Goal: Task Accomplishment & Management: Manage account settings

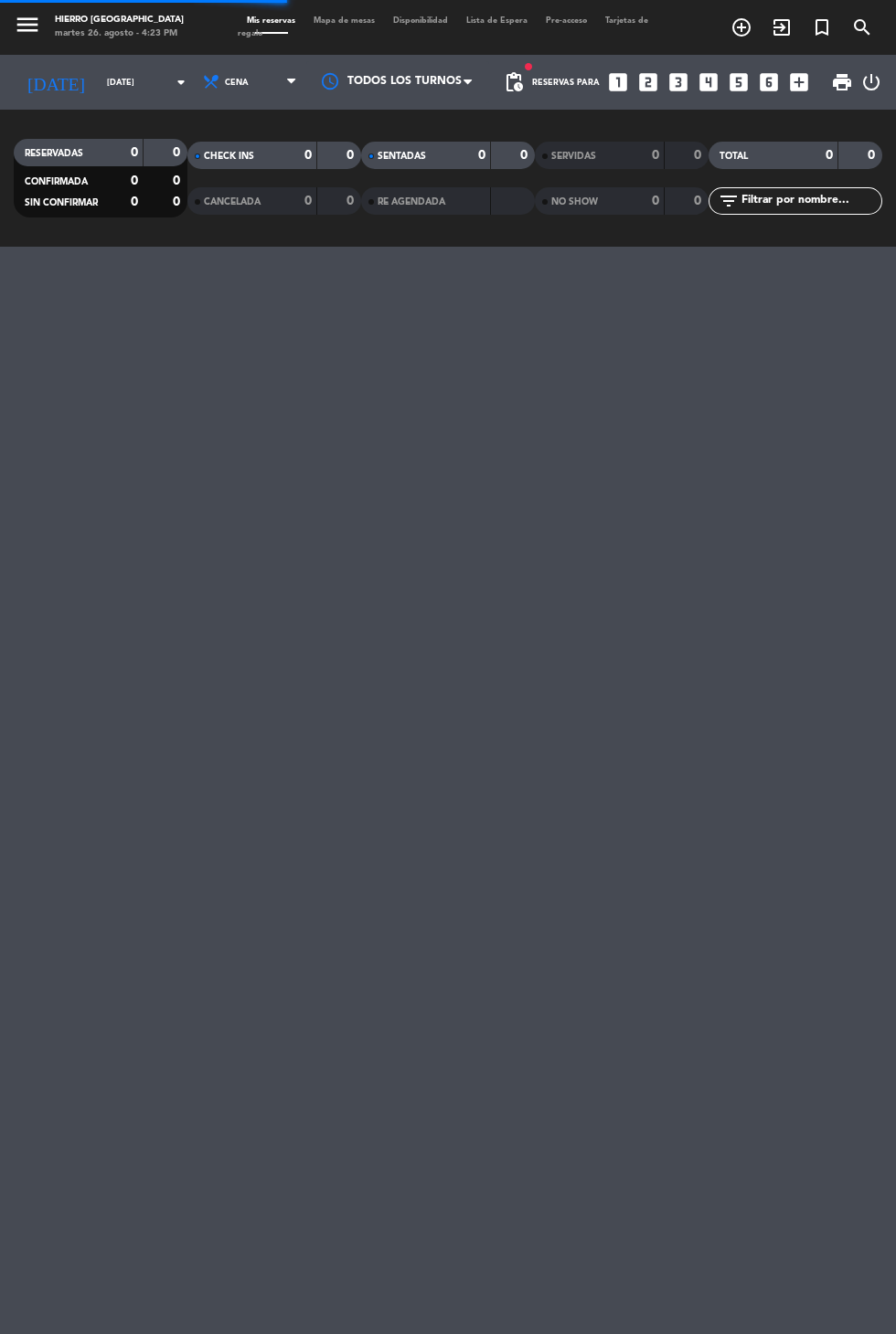
click at [118, 83] on input "[DATE]" at bounding box center [155, 82] width 115 height 28
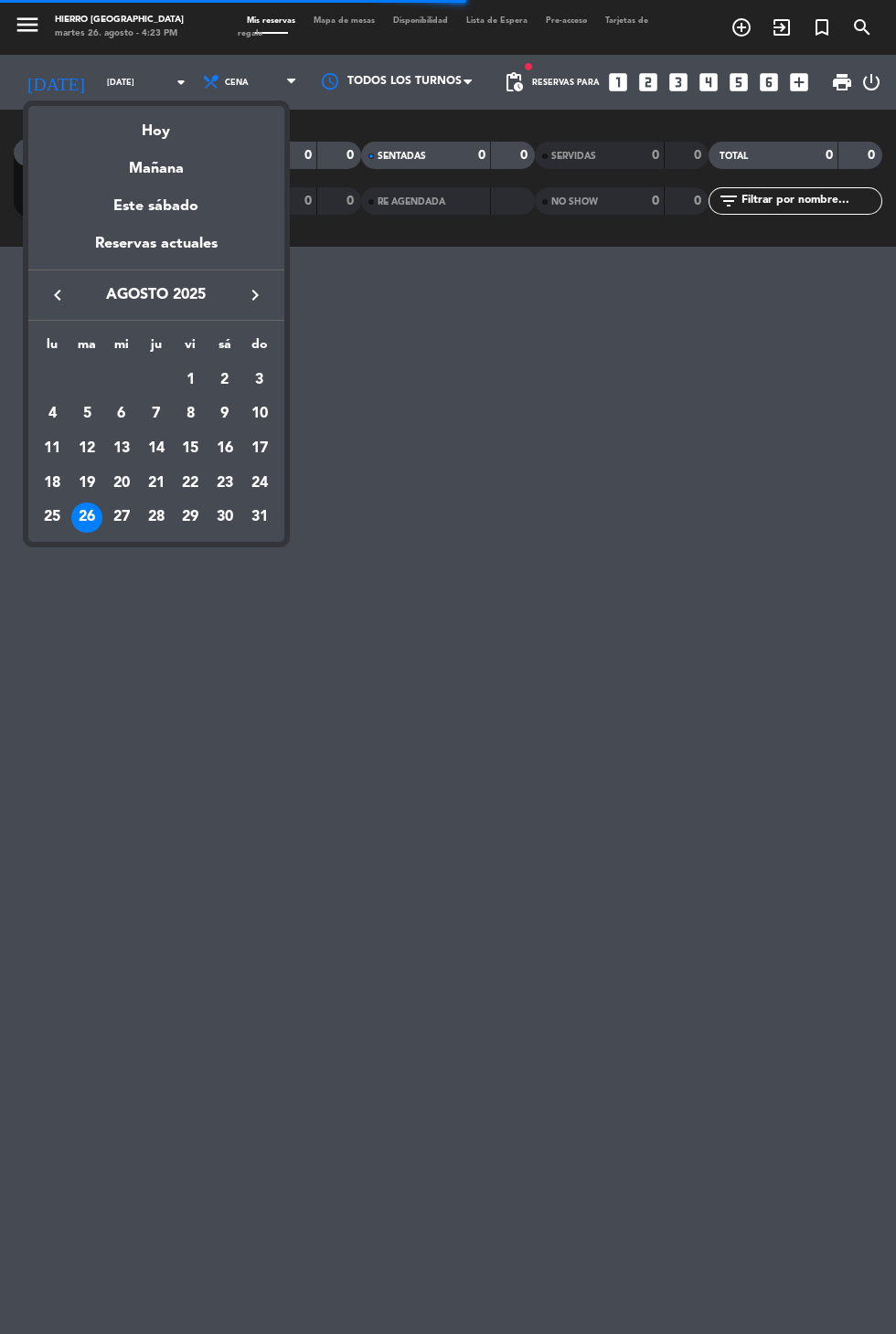
click at [257, 299] on icon "keyboard_arrow_right" at bounding box center [254, 294] width 21 height 21
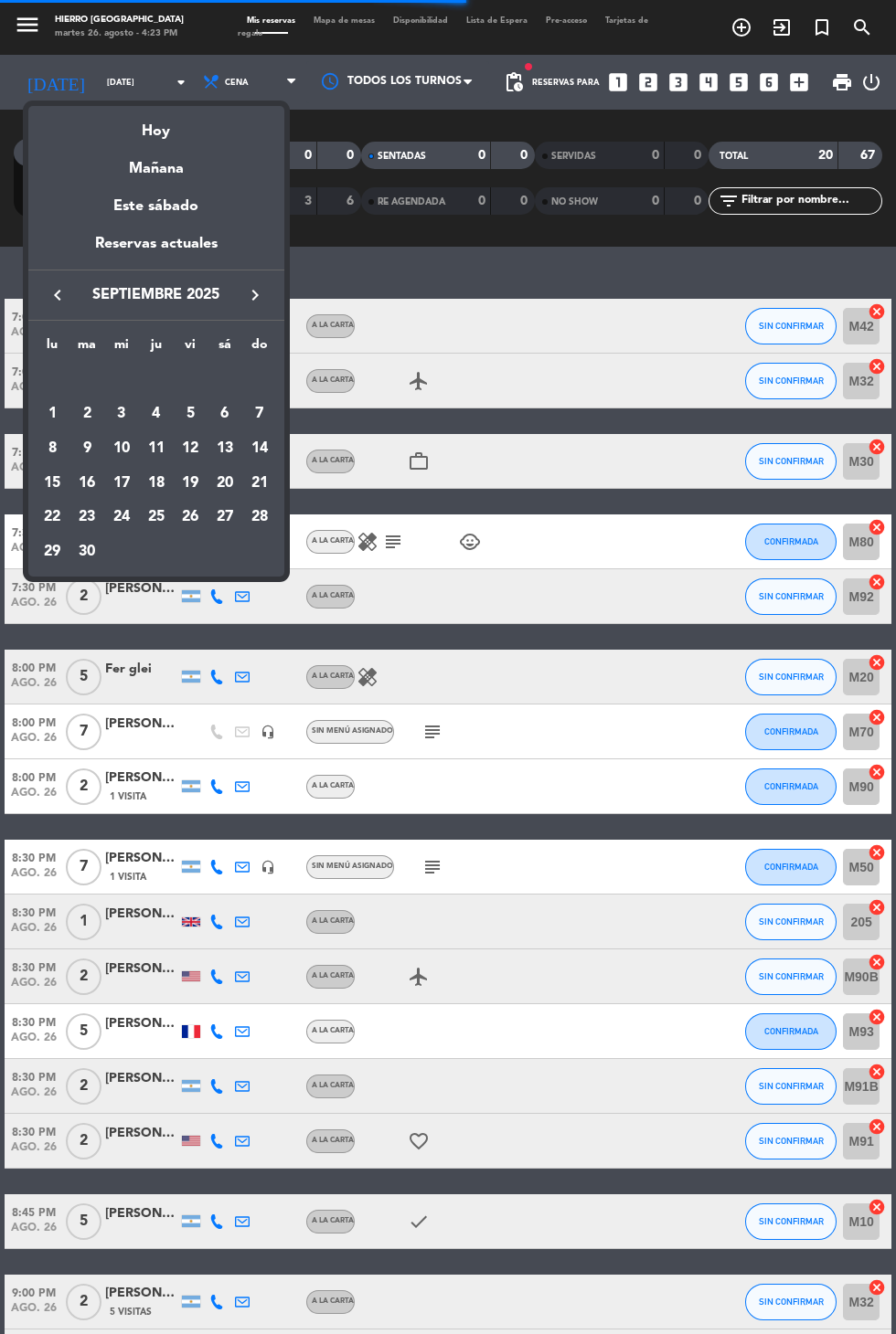
click at [259, 302] on icon "keyboard_arrow_right" at bounding box center [254, 294] width 21 height 21
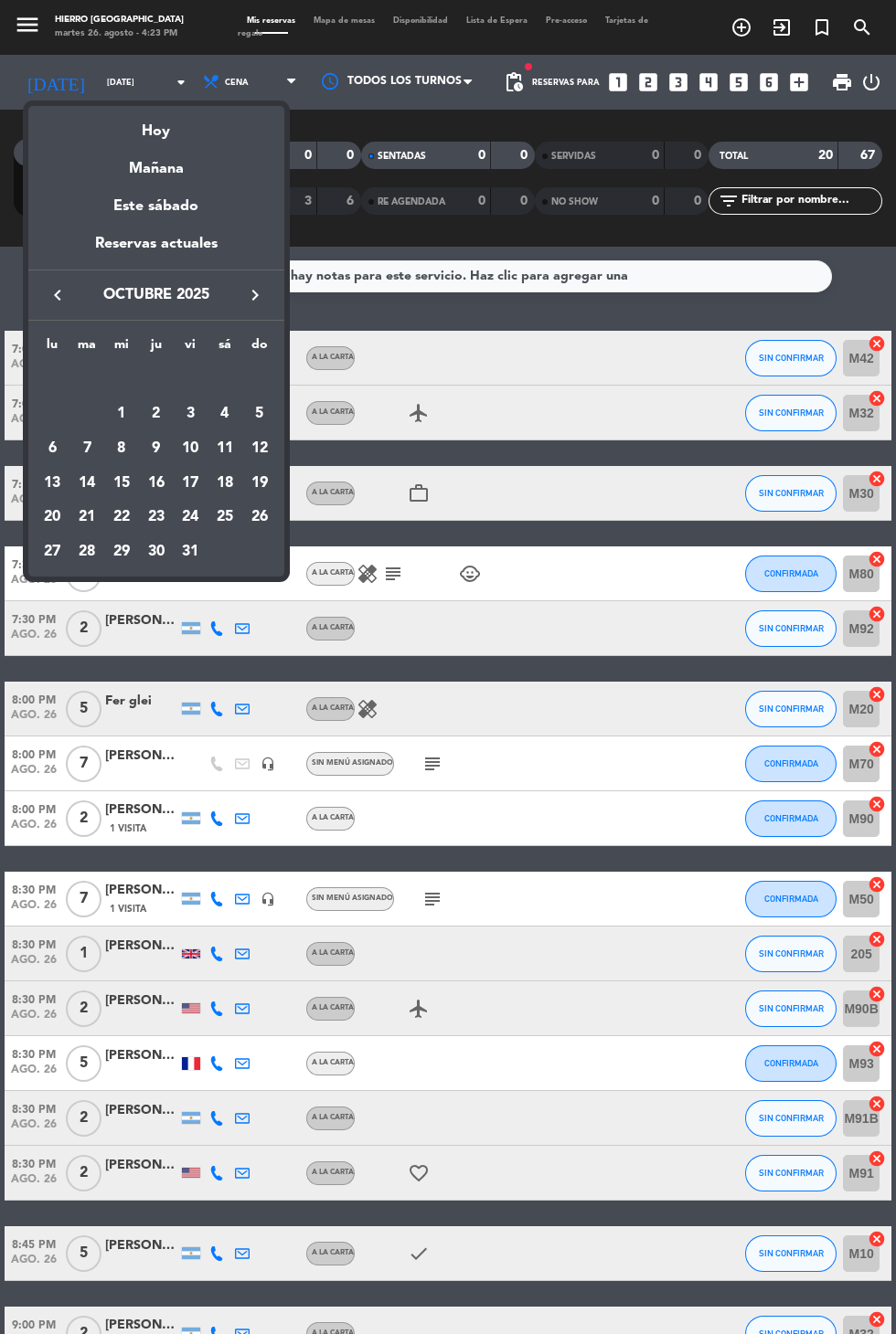
click at [262, 305] on icon "keyboard_arrow_right" at bounding box center [254, 294] width 21 height 21
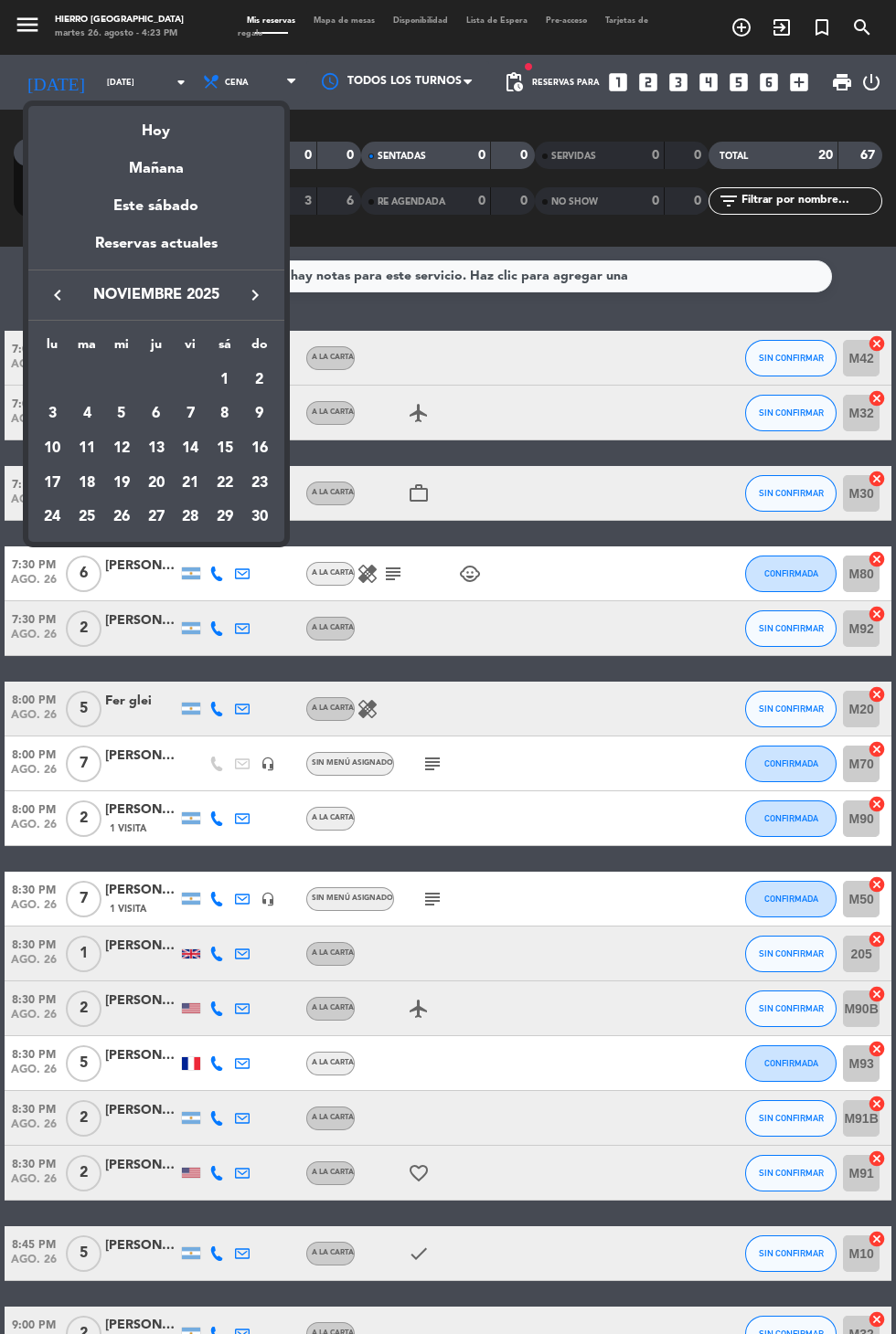
click at [225, 449] on div "15" at bounding box center [225, 449] width 31 height 31
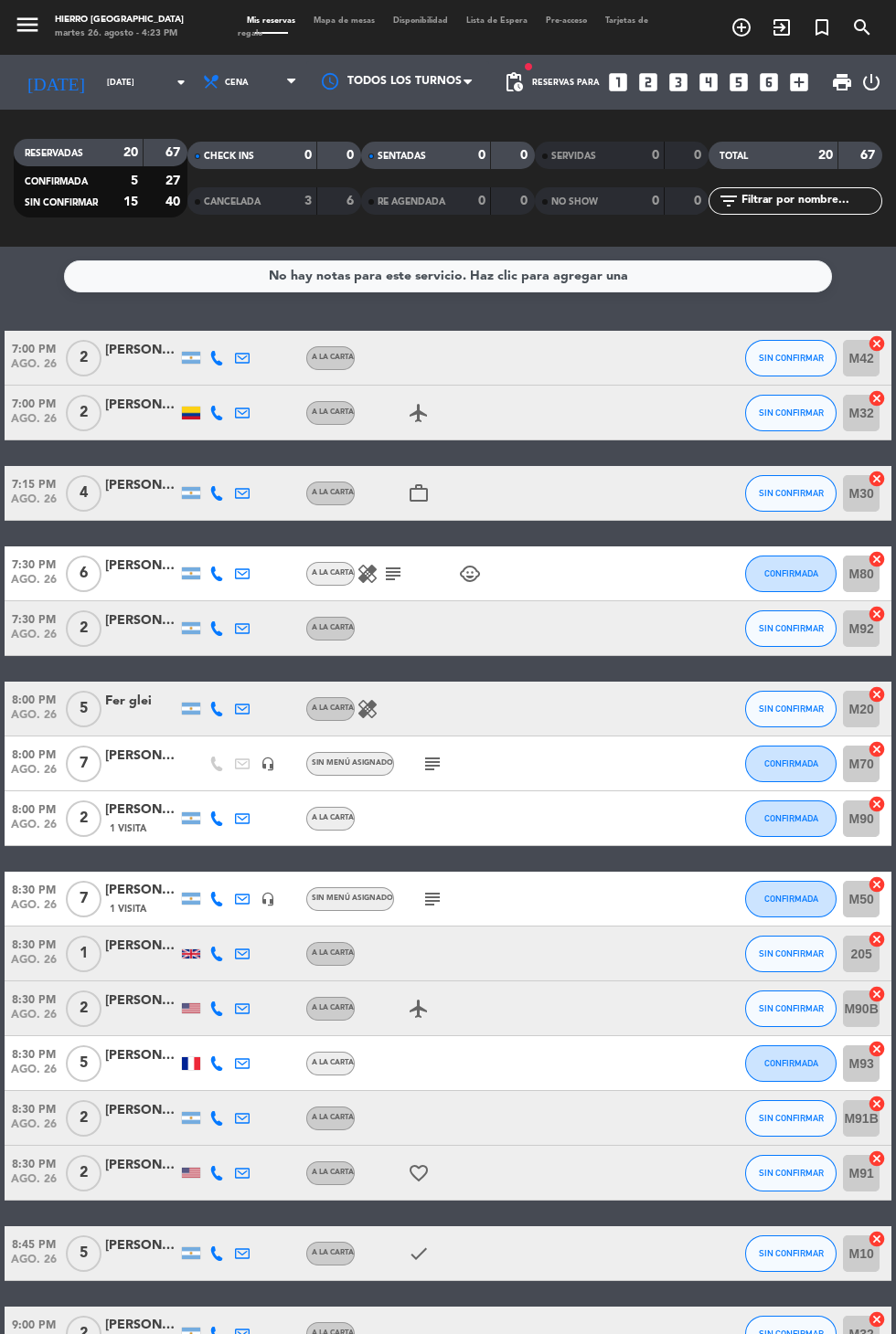
type input "[DATE]"
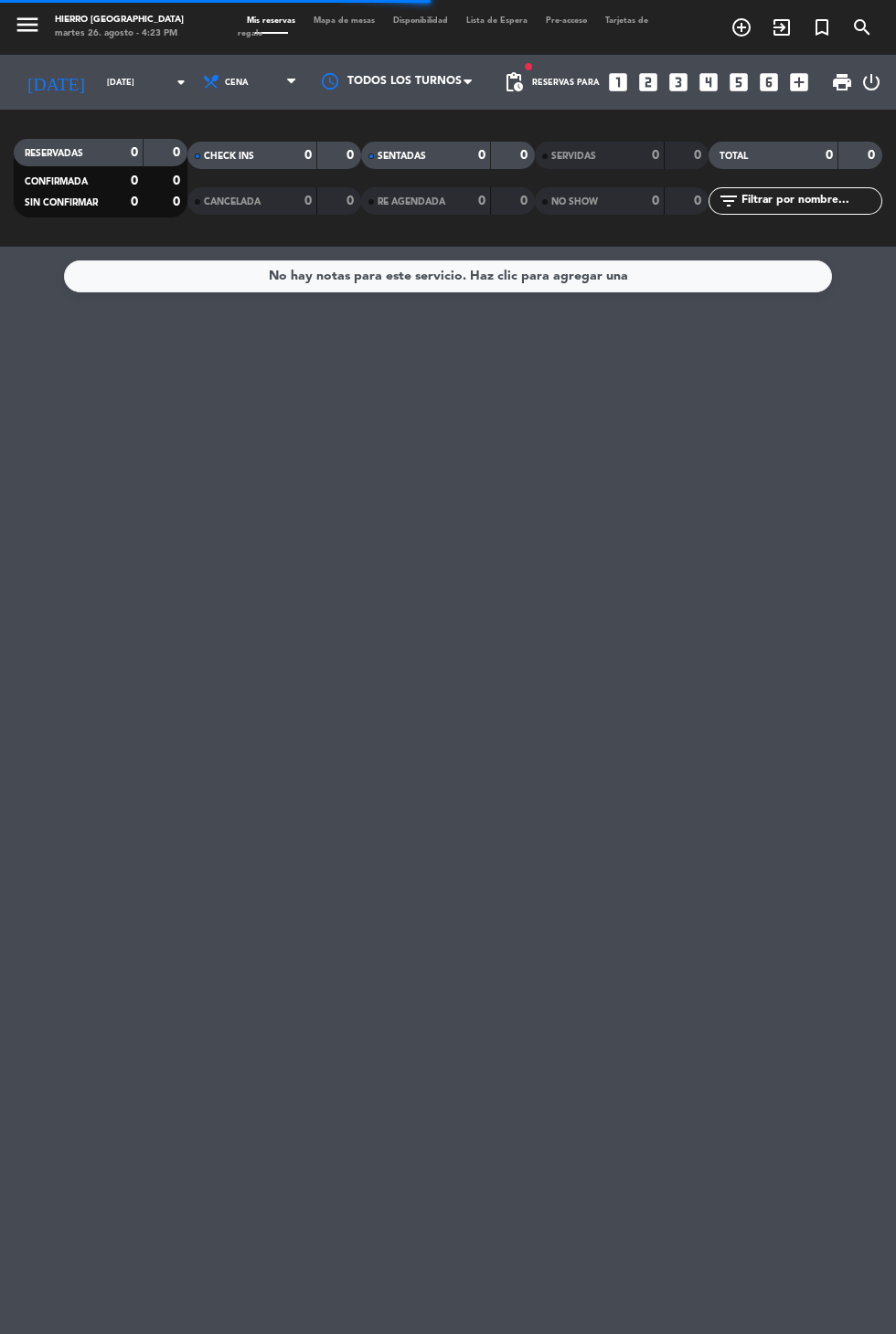
click at [219, 120] on div "RESERVADAS 0 0 CONFIRMADA 0 0 SIN CONFIRMAR 0 0 CHECK INS 0 0 CANCELADA 0 0 SEN…" at bounding box center [448, 177] width 896 height 137
click at [229, 85] on span "Cena" at bounding box center [252, 82] width 109 height 40
click at [259, 171] on div "menu Hierro [PERSON_NAME] [DATE] 26. agosto - 4:23 PM Mis reservas Mapa de mesa…" at bounding box center [448, 123] width 896 height 247
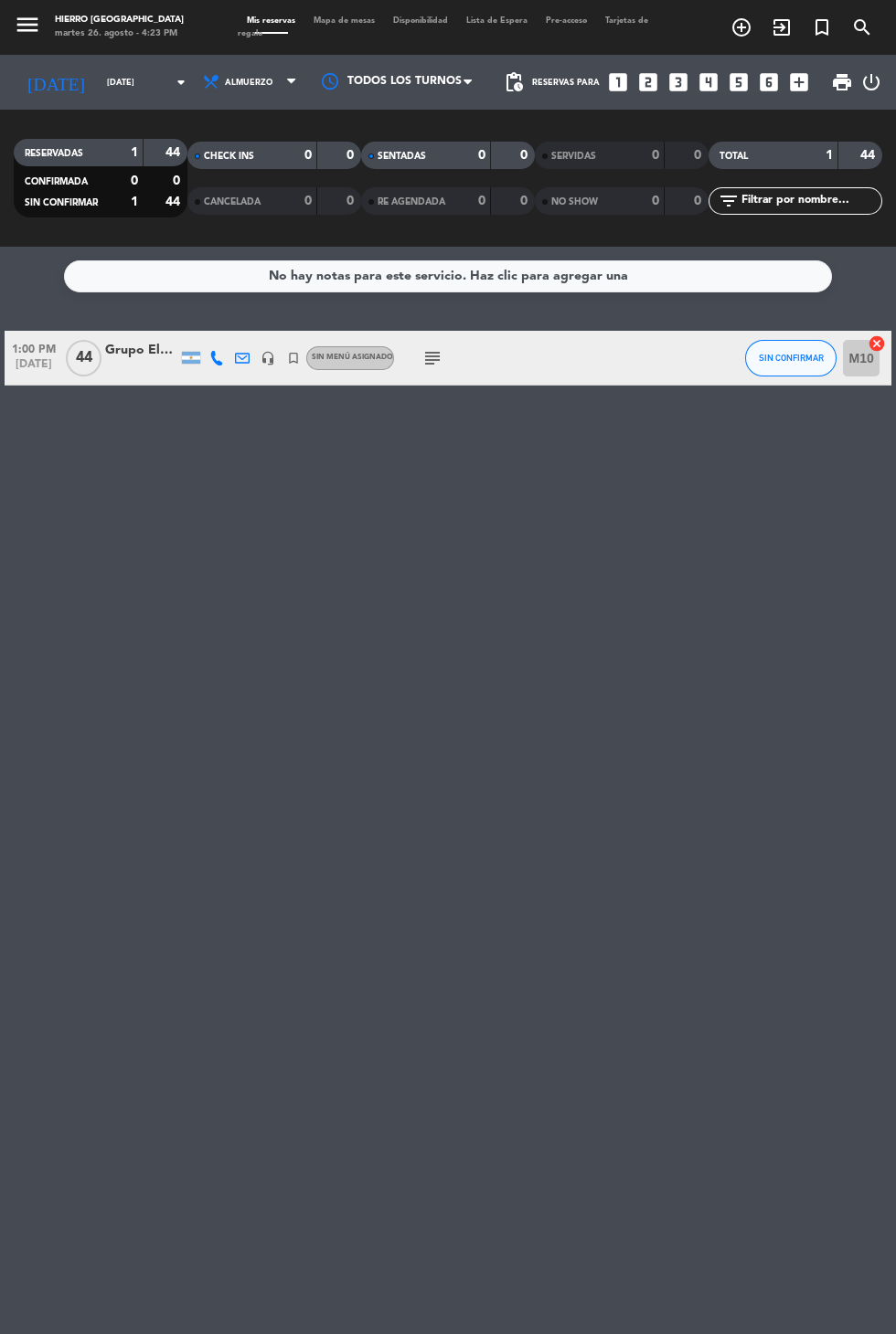
click at [431, 365] on icon "subject" at bounding box center [432, 358] width 21 height 21
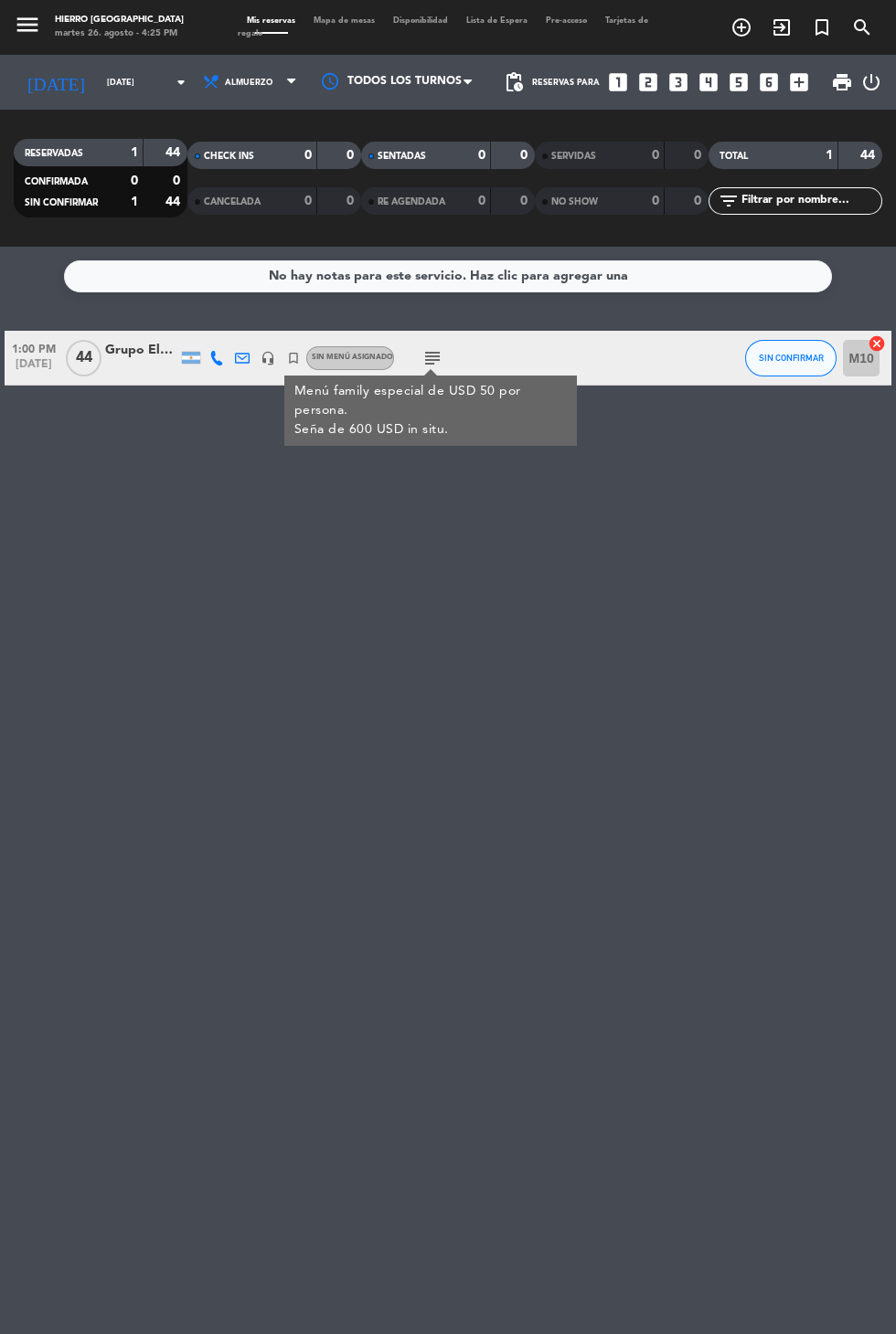
click at [140, 363] on div at bounding box center [141, 368] width 73 height 15
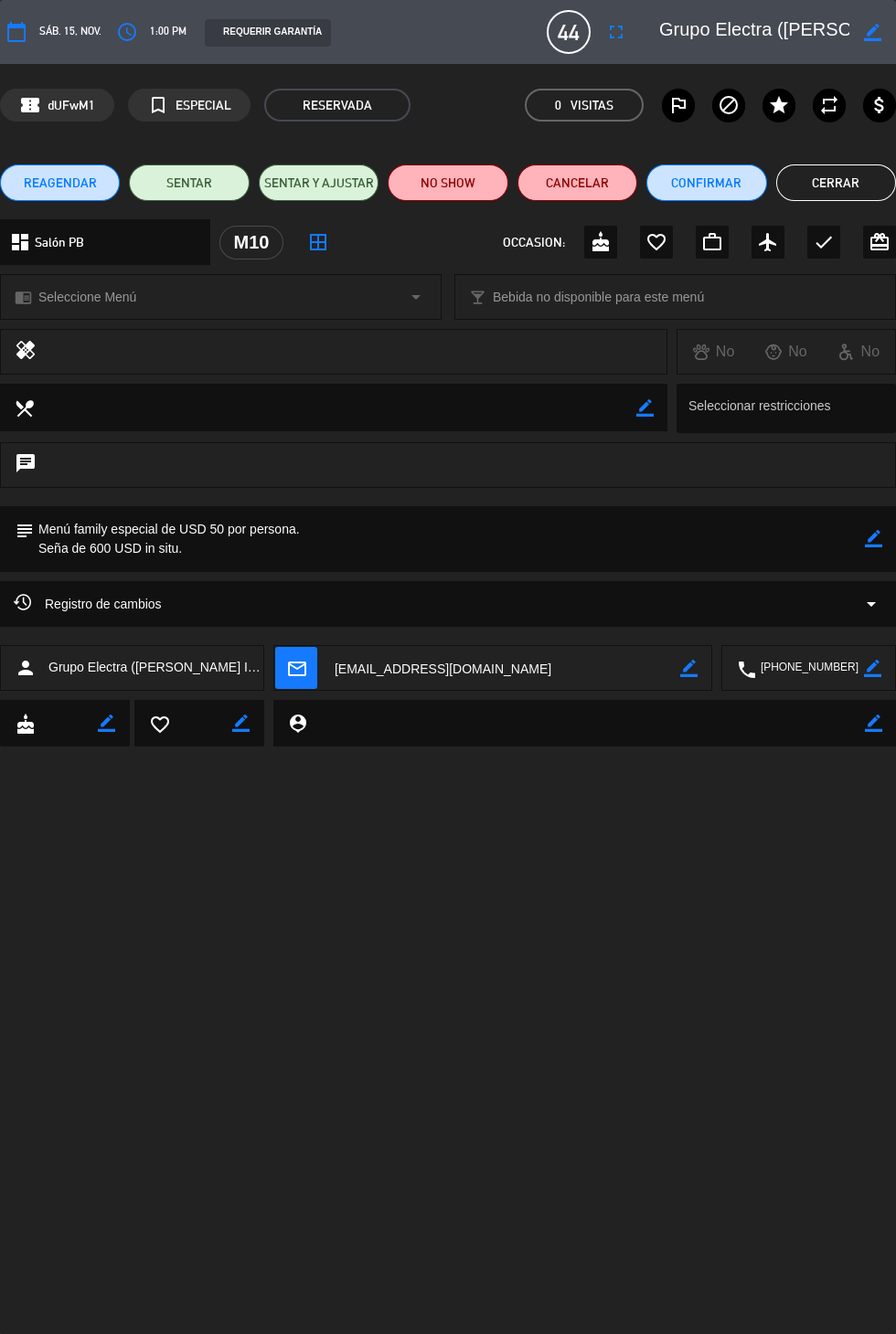
click at [867, 542] on icon "border_color" at bounding box center [874, 539] width 18 height 18
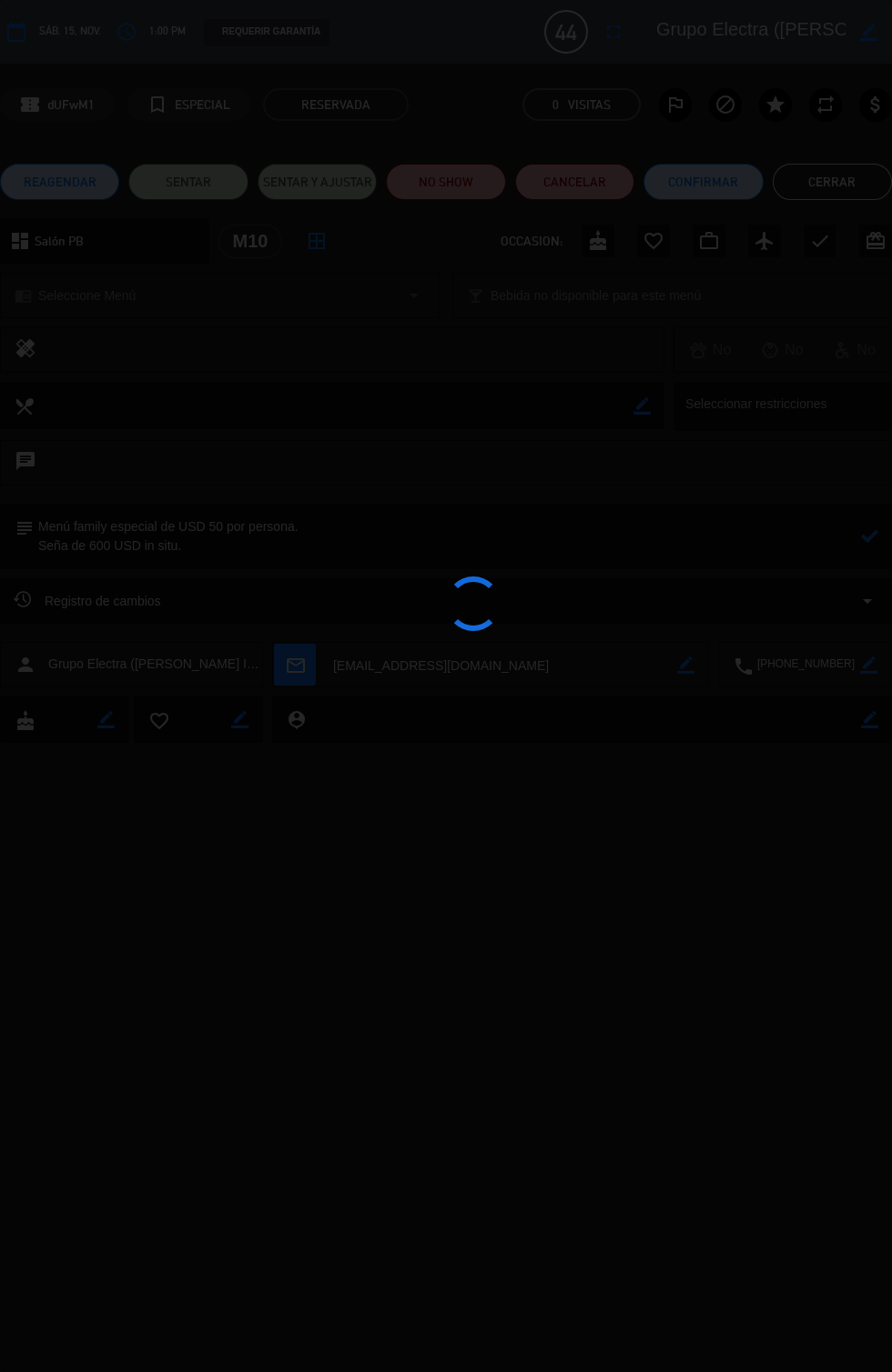
click at [472, 554] on div at bounding box center [446, 686] width 892 height 1372
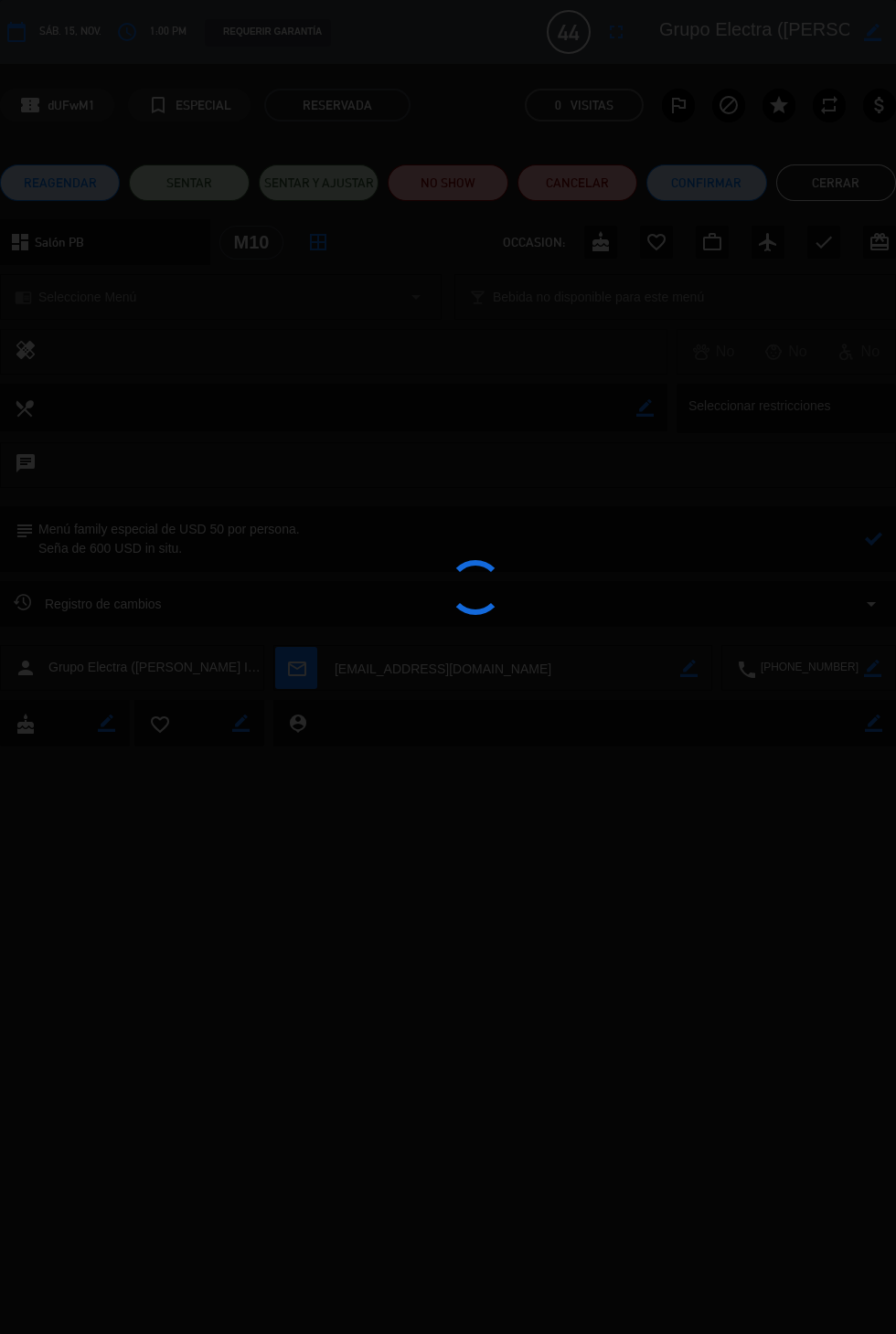
click at [217, 567] on div at bounding box center [448, 667] width 896 height 1334
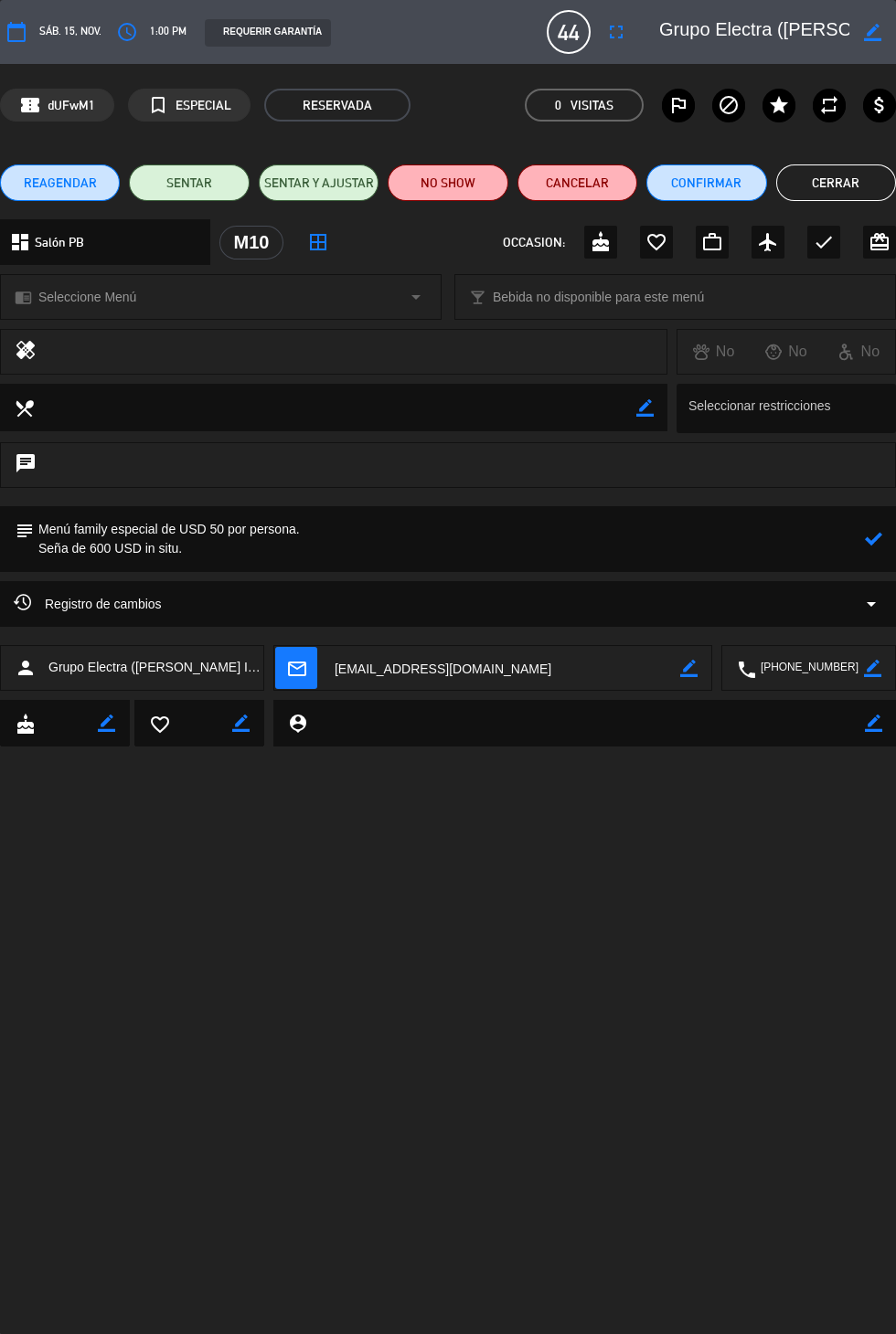
click at [225, 556] on textarea at bounding box center [449, 538] width 831 height 65
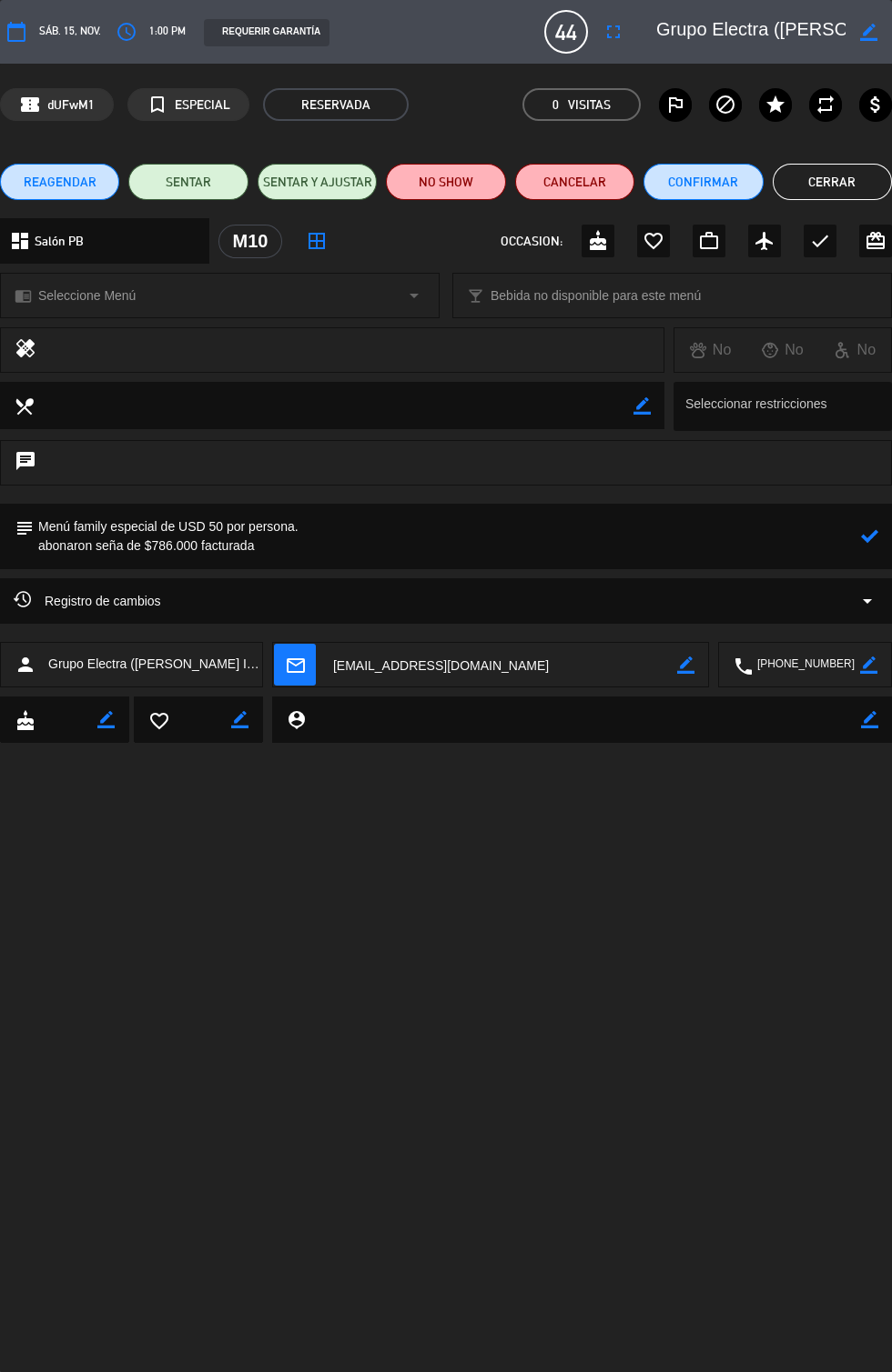
click at [869, 538] on icon at bounding box center [870, 537] width 17 height 17
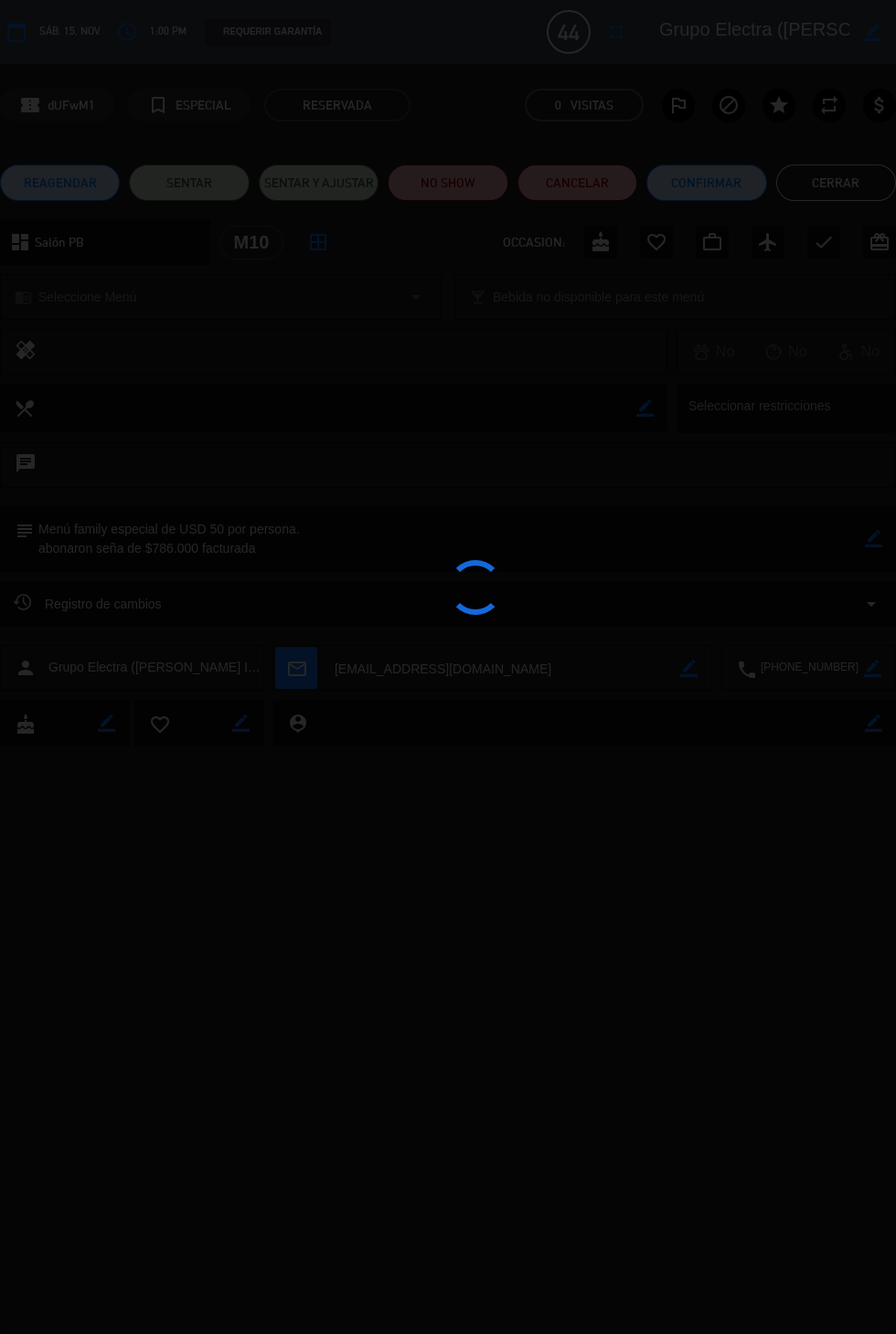
type textarea "Menú family especial de USD 50 por persona. abonaron seña de $786.000 facturada"
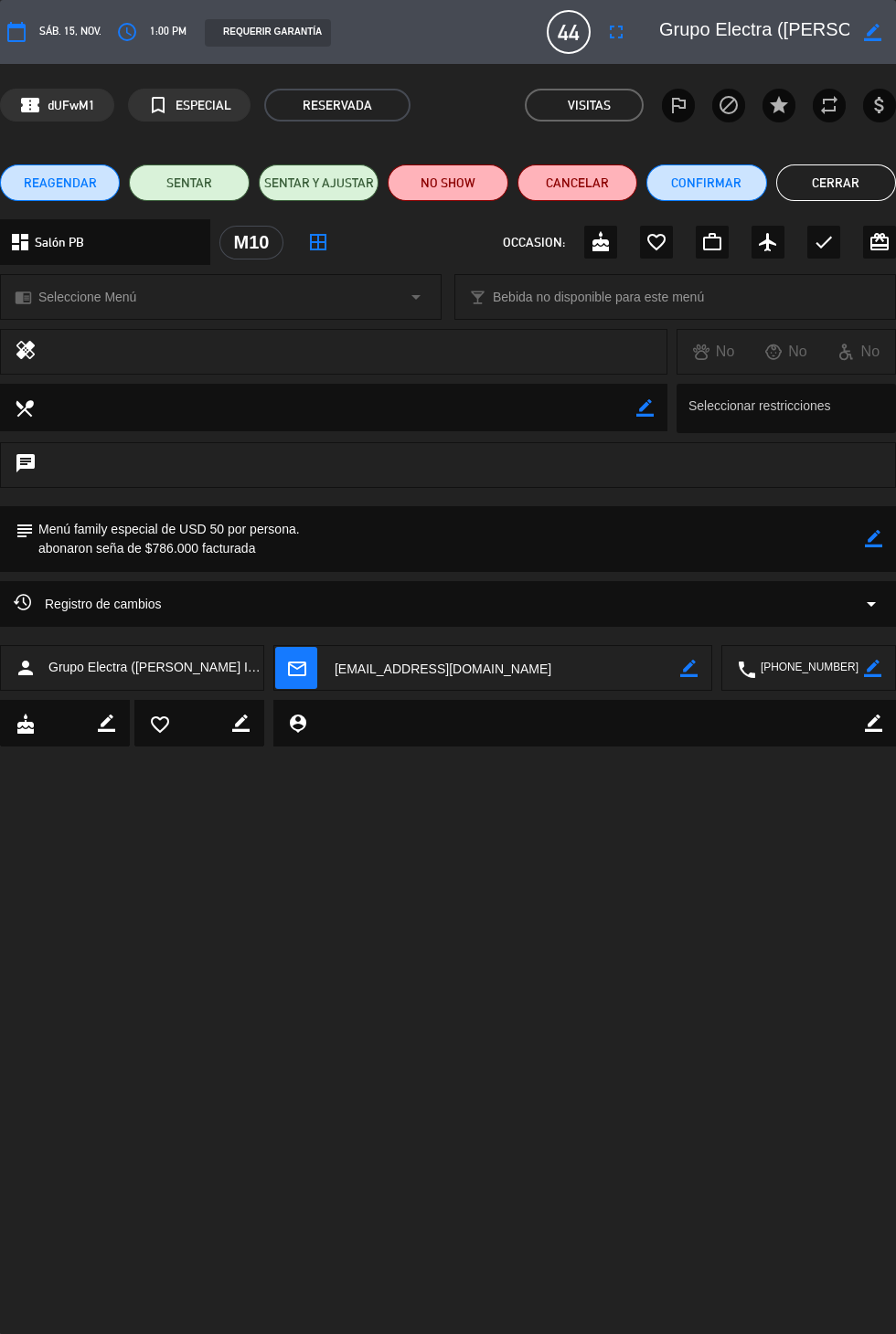
click at [853, 177] on button "Cerrar" at bounding box center [836, 182] width 120 height 36
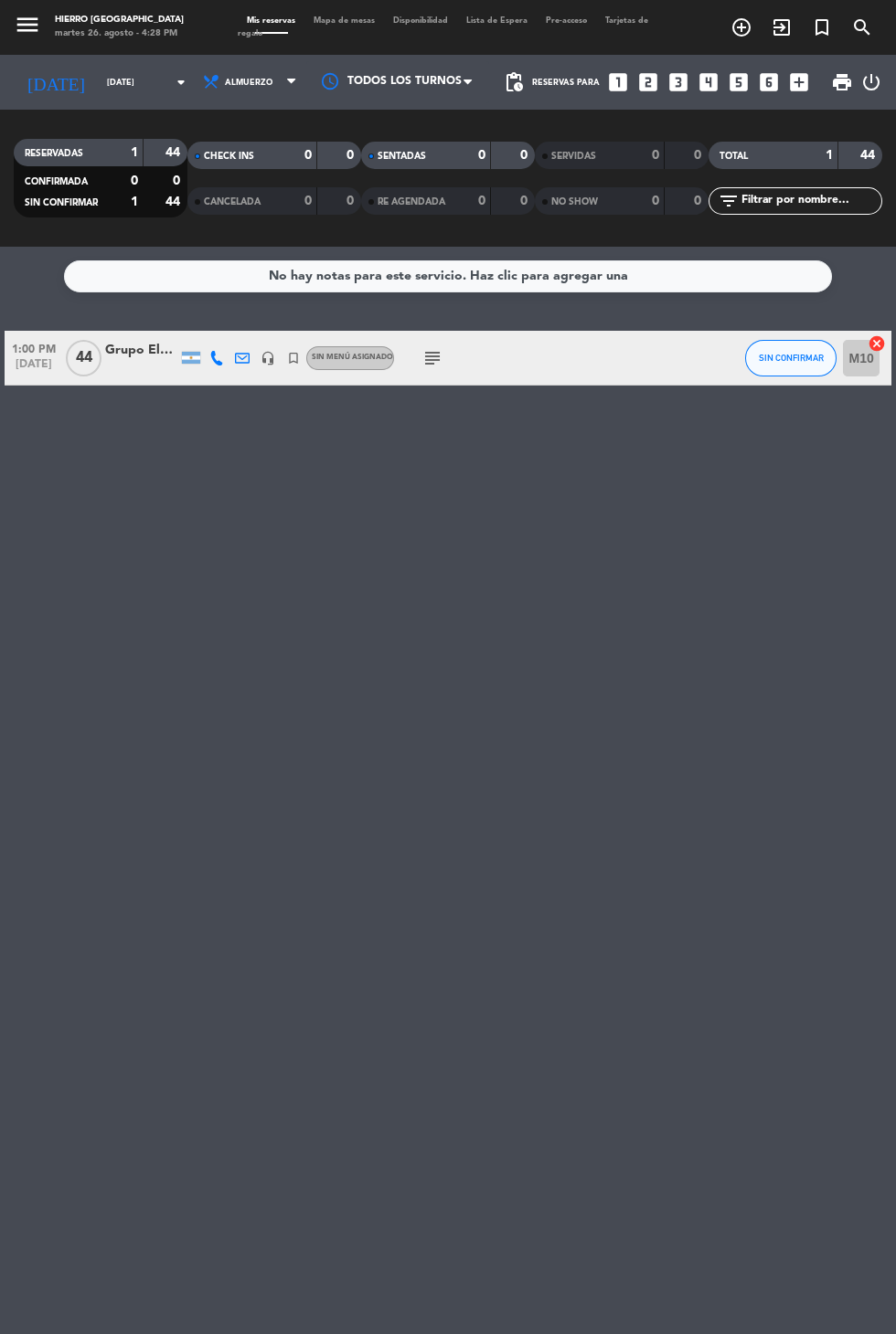
click at [97, 91] on input "[DATE]" at bounding box center [155, 82] width 115 height 28
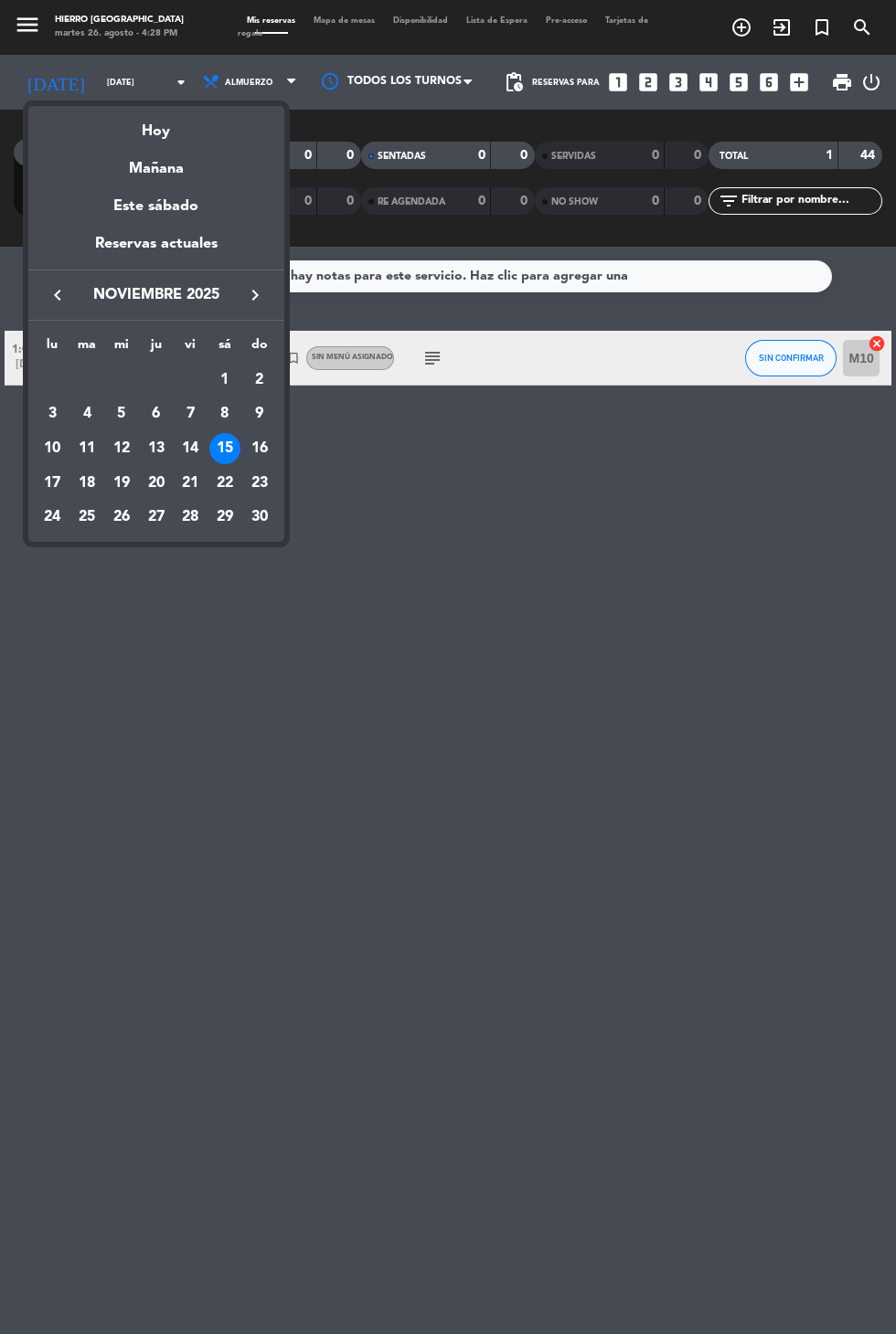
click at [224, 413] on div "8" at bounding box center [225, 414] width 31 height 31
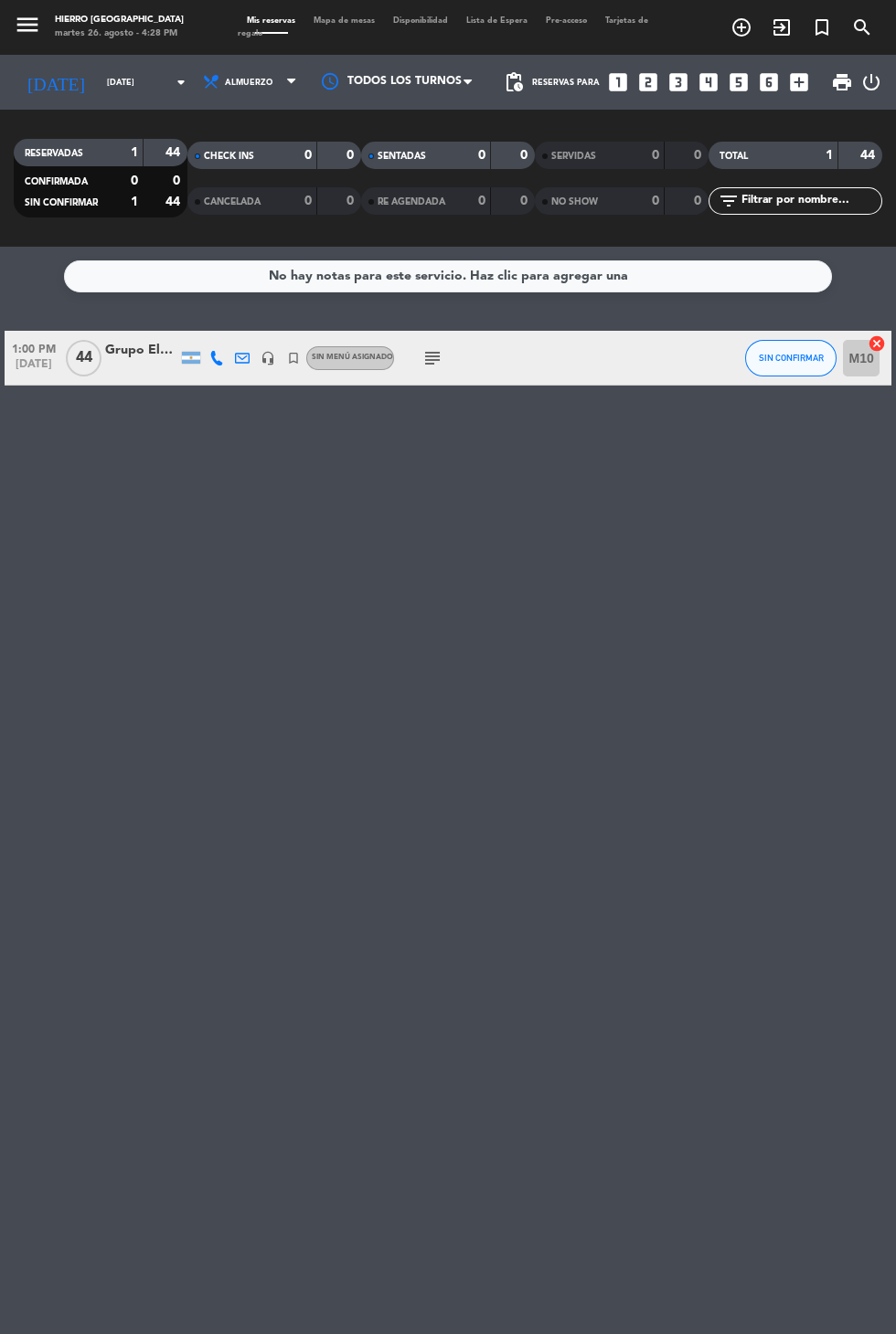
type input "[DATE]"
click at [225, 81] on span "Almuerzo" at bounding box center [249, 83] width 48 height 10
click at [152, 692] on div "No hay notas para este servicio. Haz clic para agregar una 1:00 PM [DATE] [PERS…" at bounding box center [448, 790] width 896 height 1087
click at [426, 368] on icon "subject" at bounding box center [432, 358] width 21 height 21
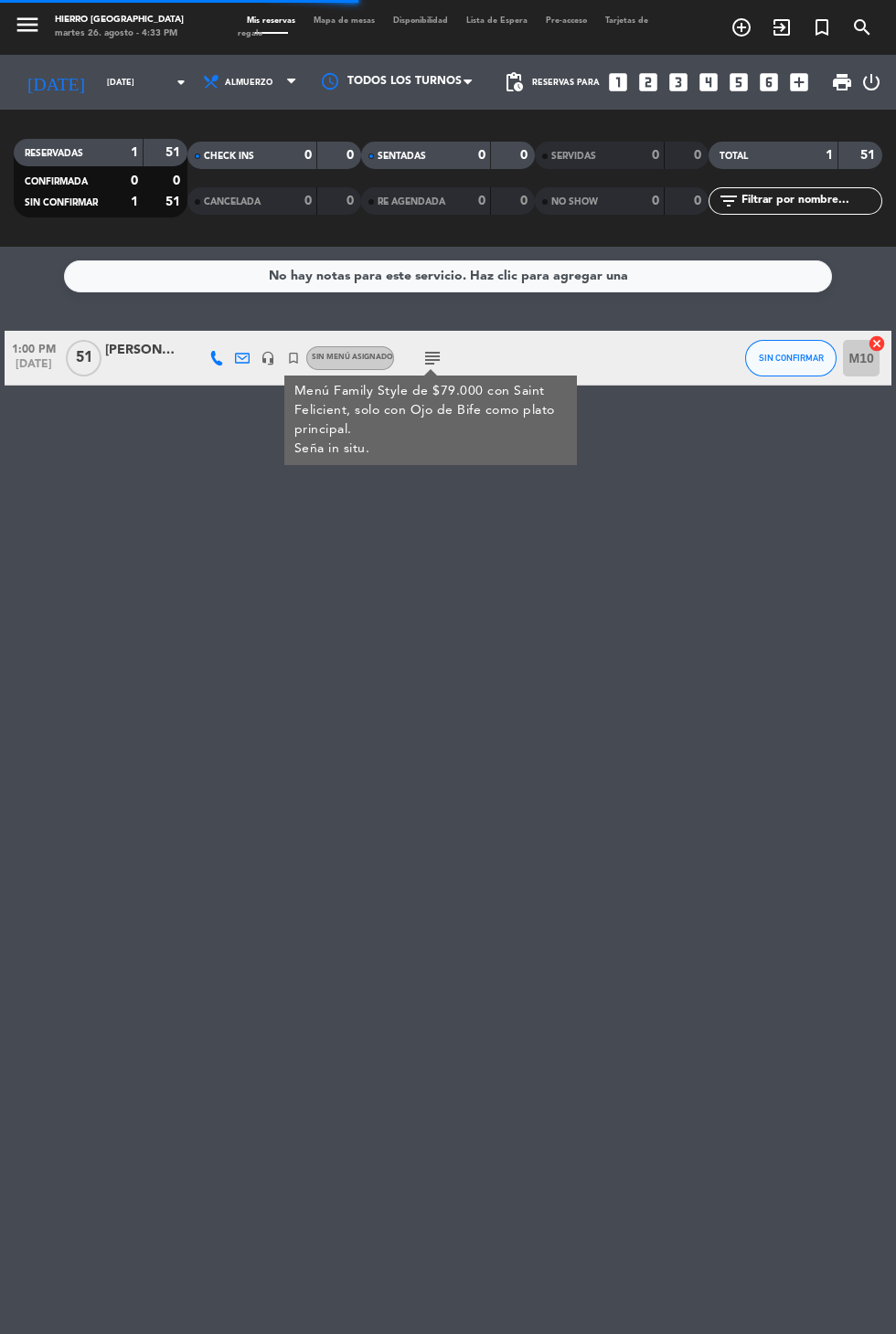
click at [150, 355] on div "[PERSON_NAME] Incoming Chevron" at bounding box center [141, 351] width 73 height 21
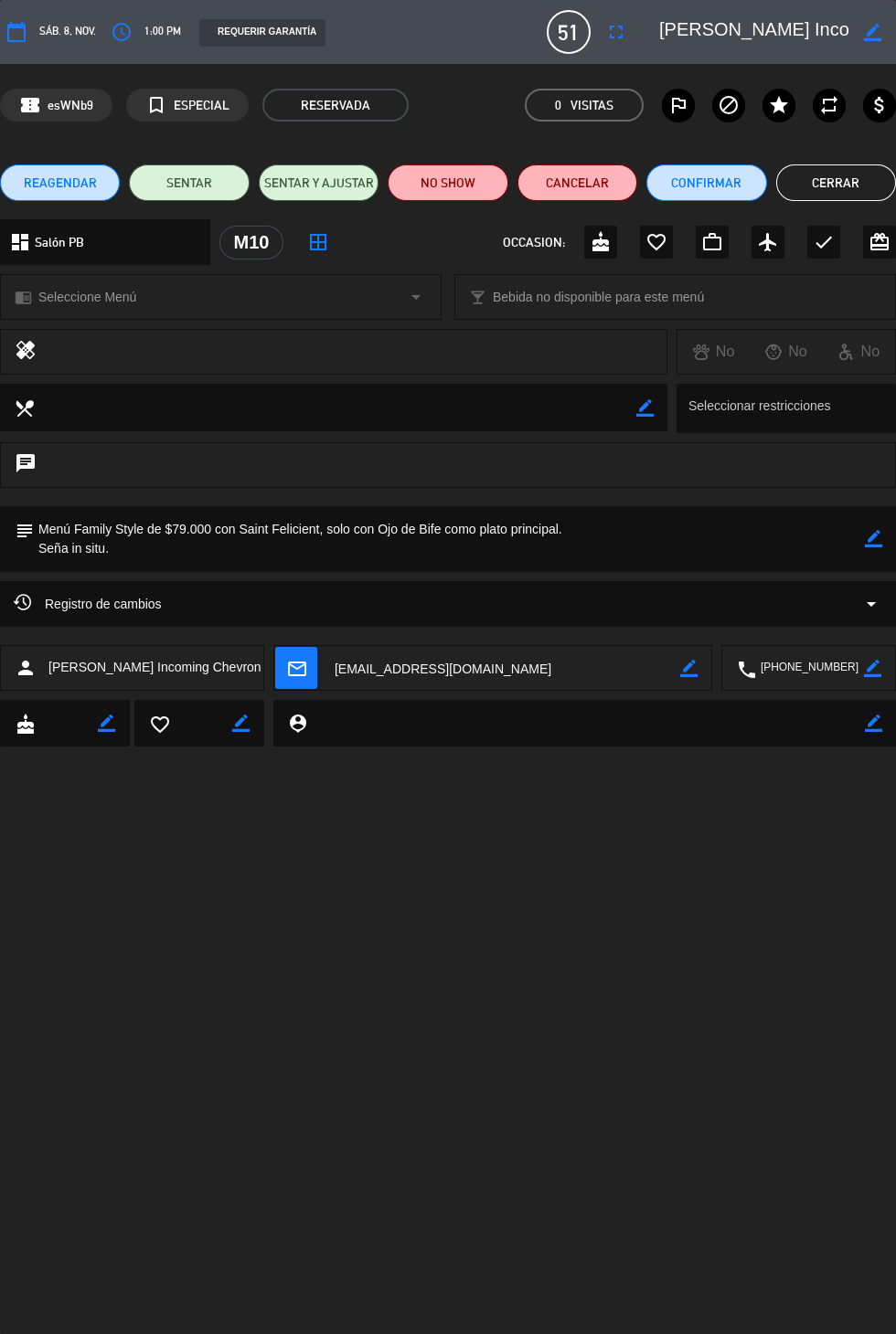
click at [877, 544] on icon "border_color" at bounding box center [874, 539] width 18 height 18
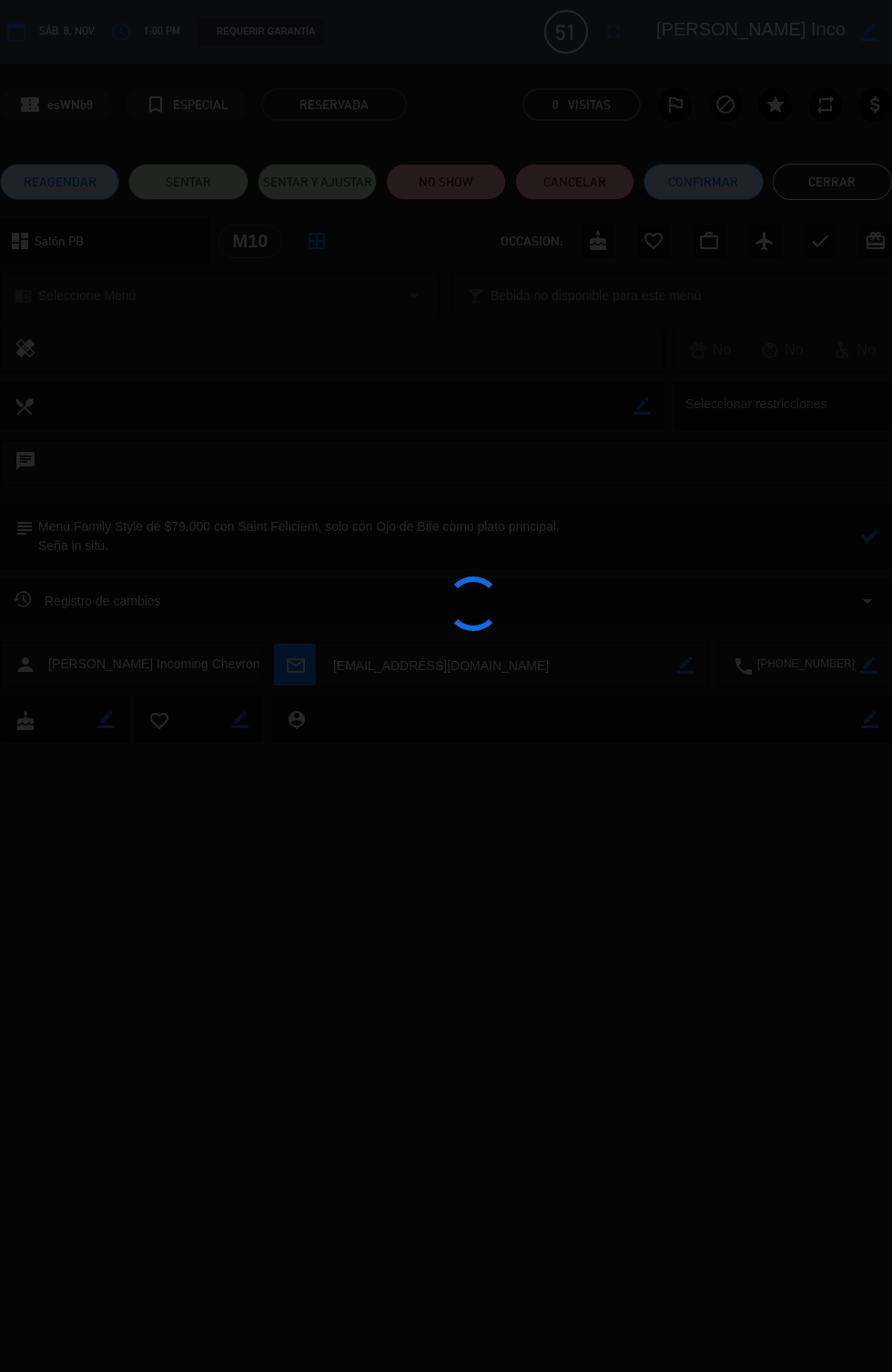
click at [634, 531] on div at bounding box center [446, 686] width 892 height 1372
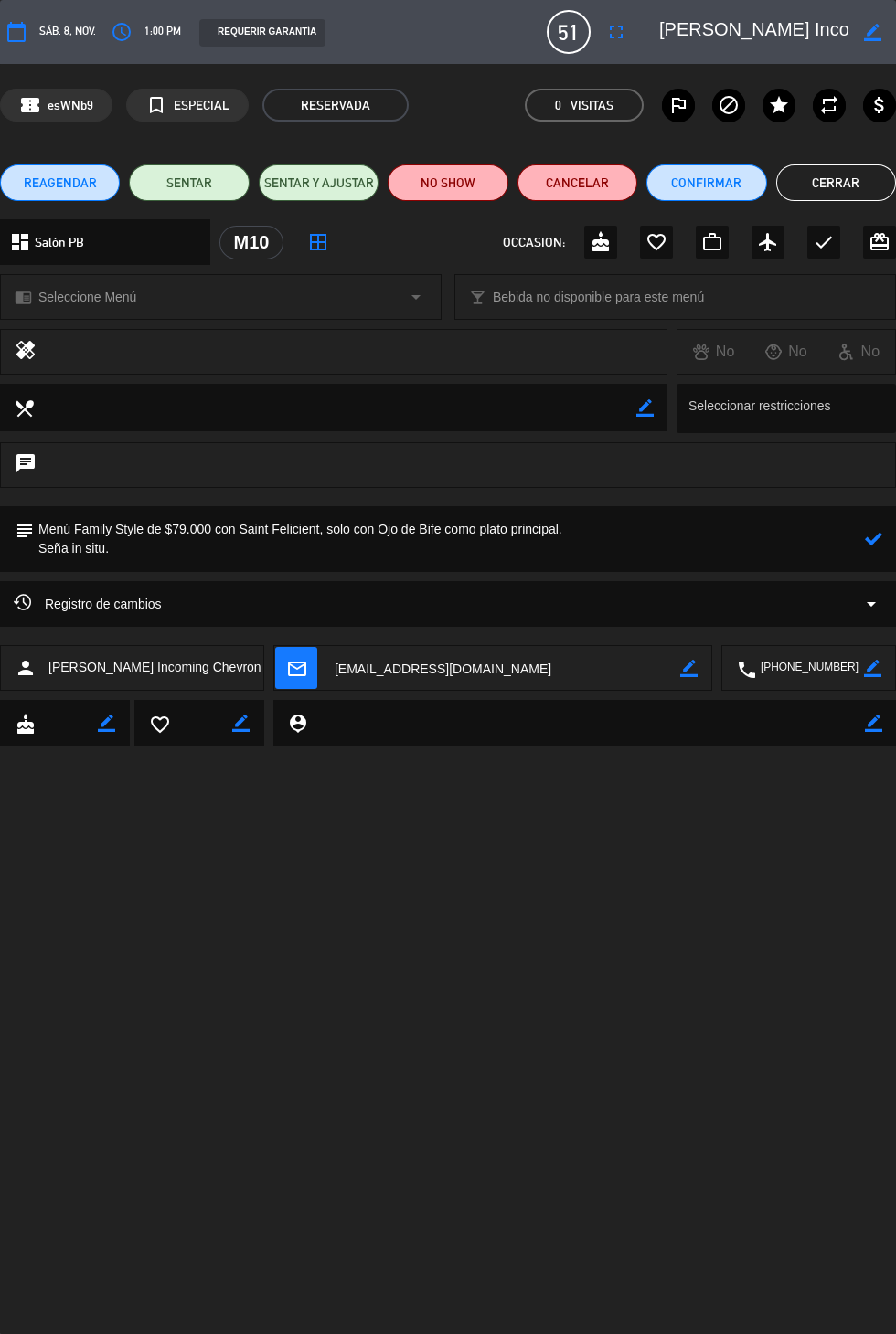
click at [168, 554] on textarea at bounding box center [449, 538] width 831 height 65
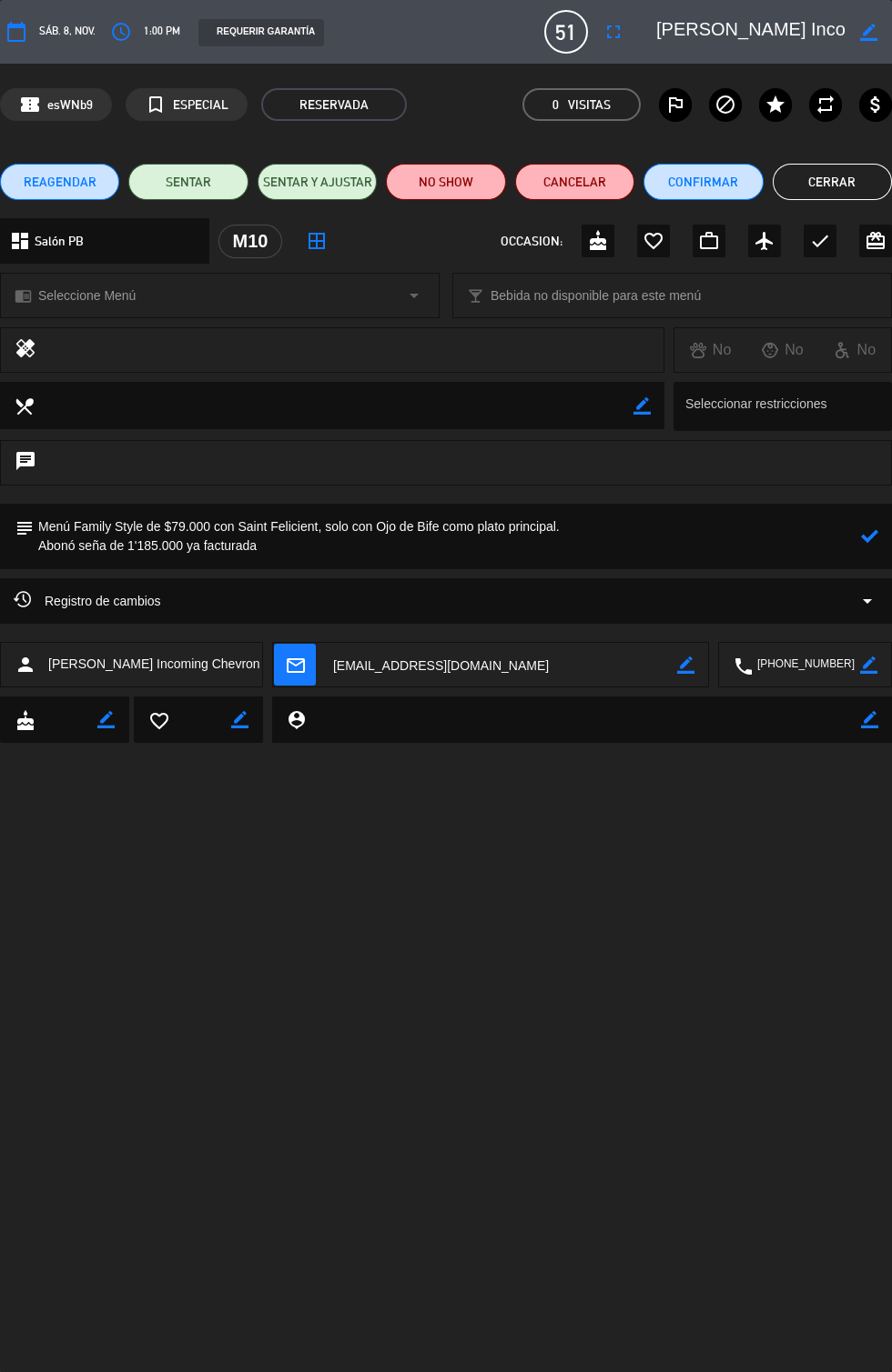
click at [877, 539] on icon at bounding box center [870, 537] width 17 height 17
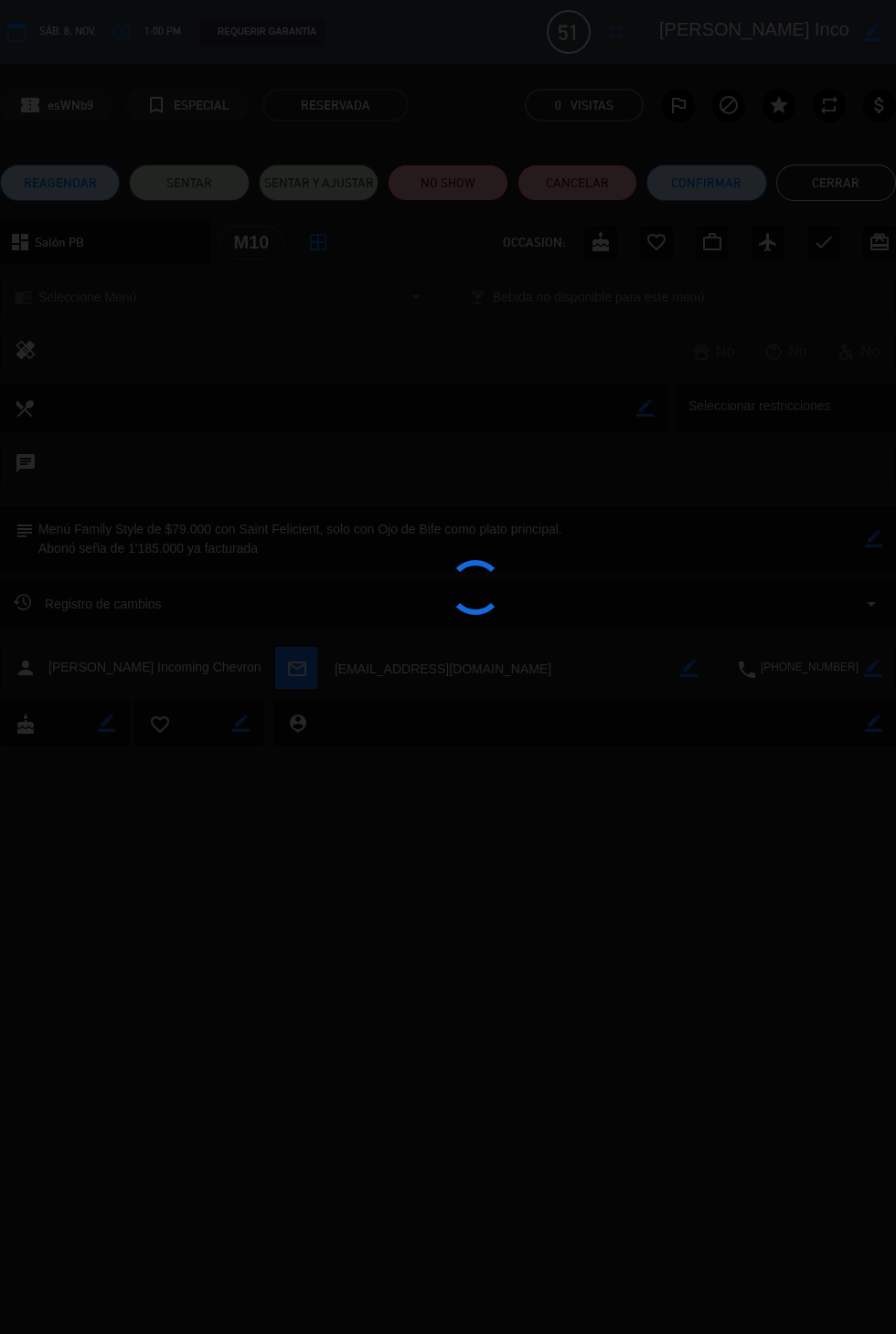
type textarea "Menú Family Style de $79.000 con Saint Felicient, solo con Ojo de Bife como pla…"
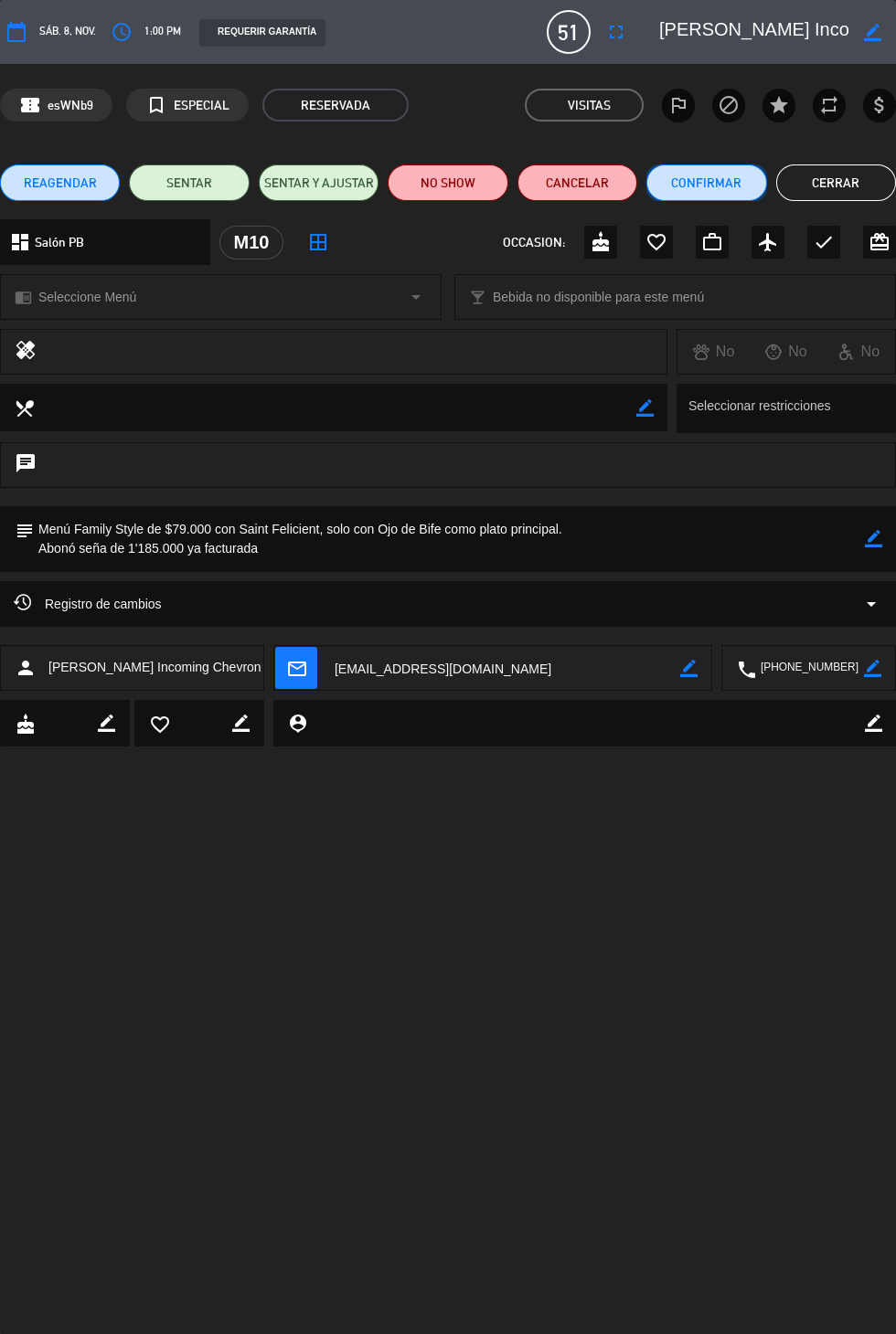
click at [712, 187] on button "Confirmar" at bounding box center [706, 182] width 120 height 36
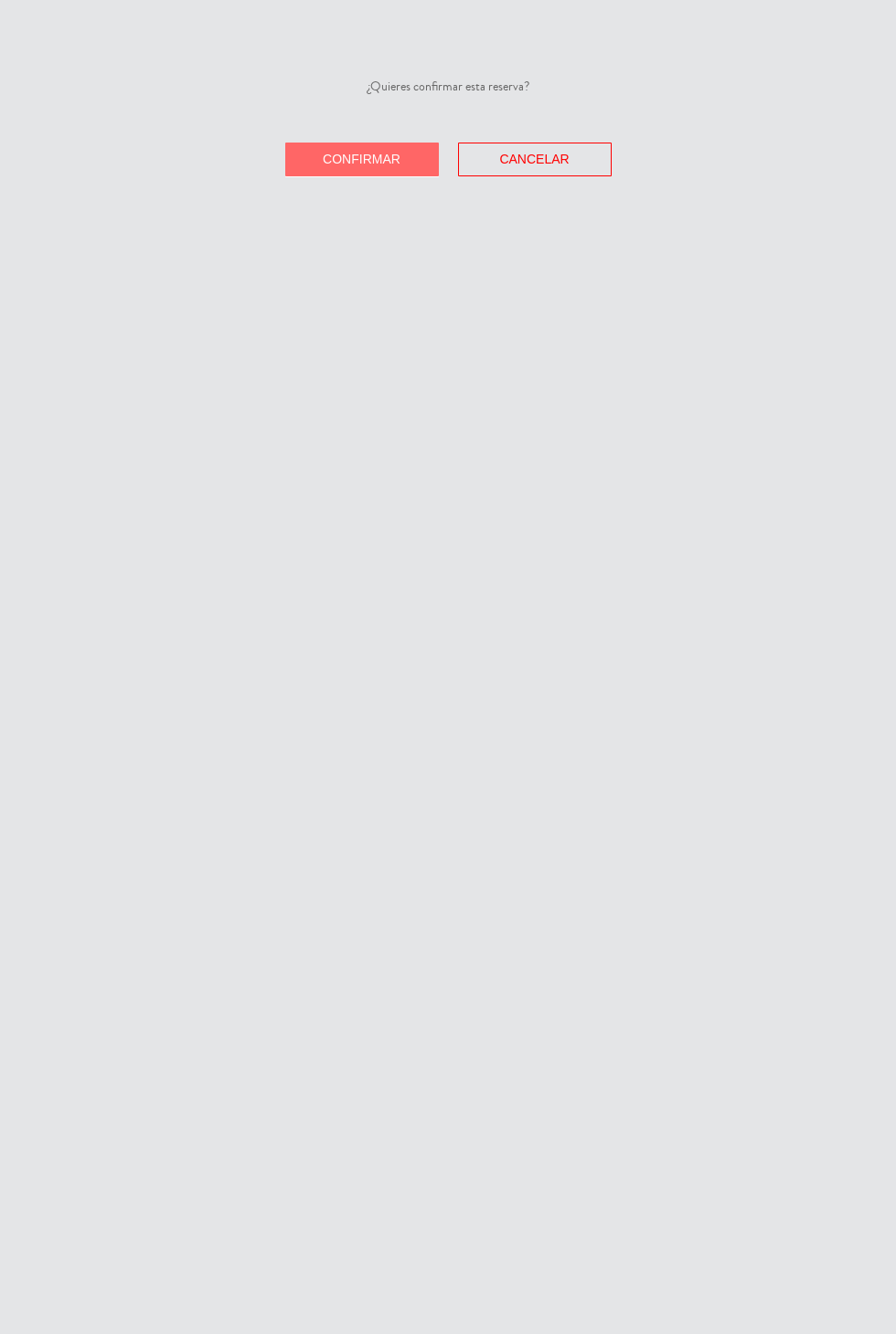
click at [371, 160] on span "Confirmar" at bounding box center [362, 159] width 78 height 15
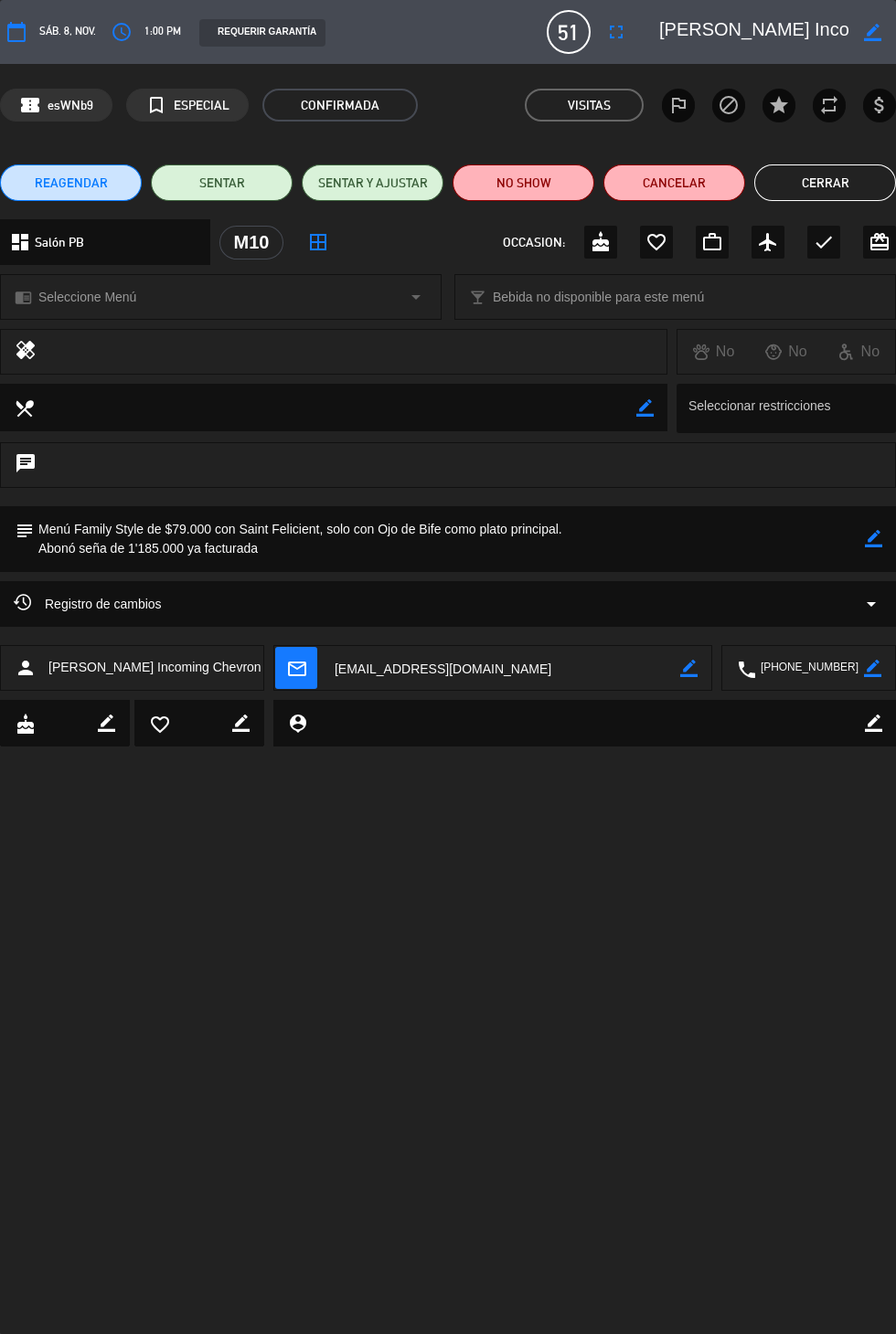
click at [861, 180] on button "Cerrar" at bounding box center [824, 182] width 141 height 36
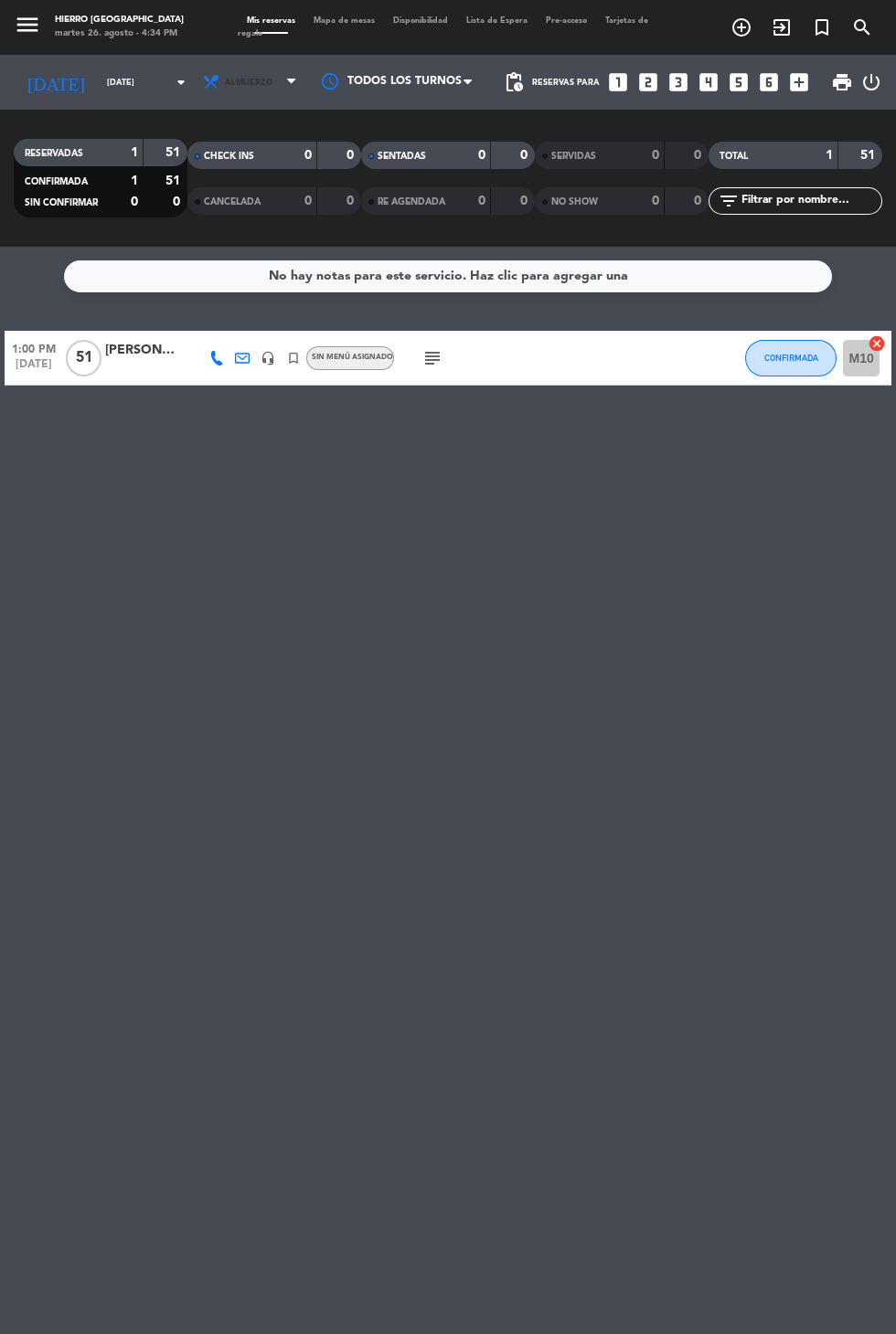
click at [240, 85] on span "Almuerzo" at bounding box center [249, 83] width 48 height 10
click at [97, 81] on input "[DATE]" at bounding box center [155, 82] width 115 height 28
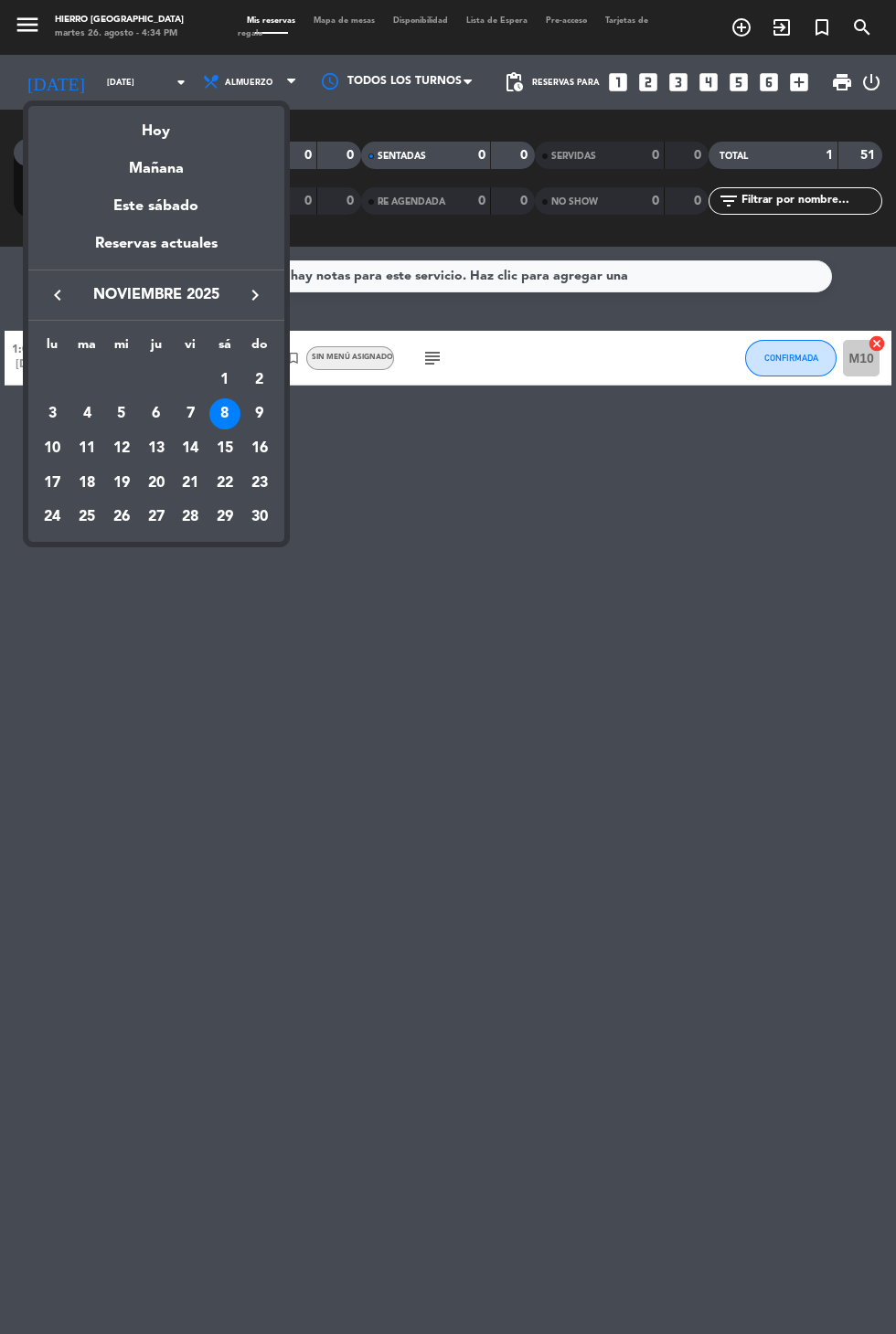
click at [227, 447] on div "15" at bounding box center [225, 449] width 31 height 31
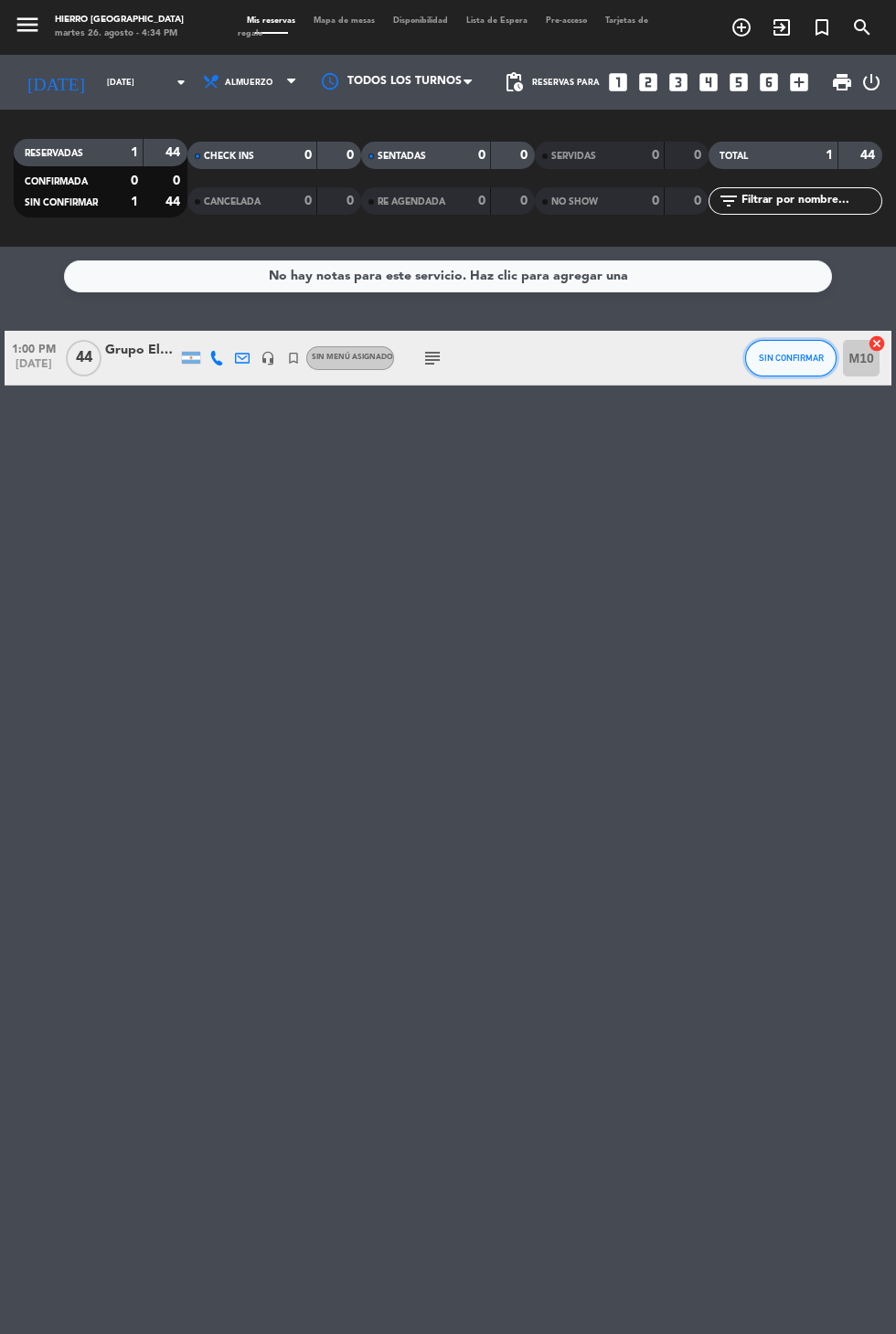
click at [790, 371] on button "SIN CONFIRMAR" at bounding box center [791, 358] width 92 height 36
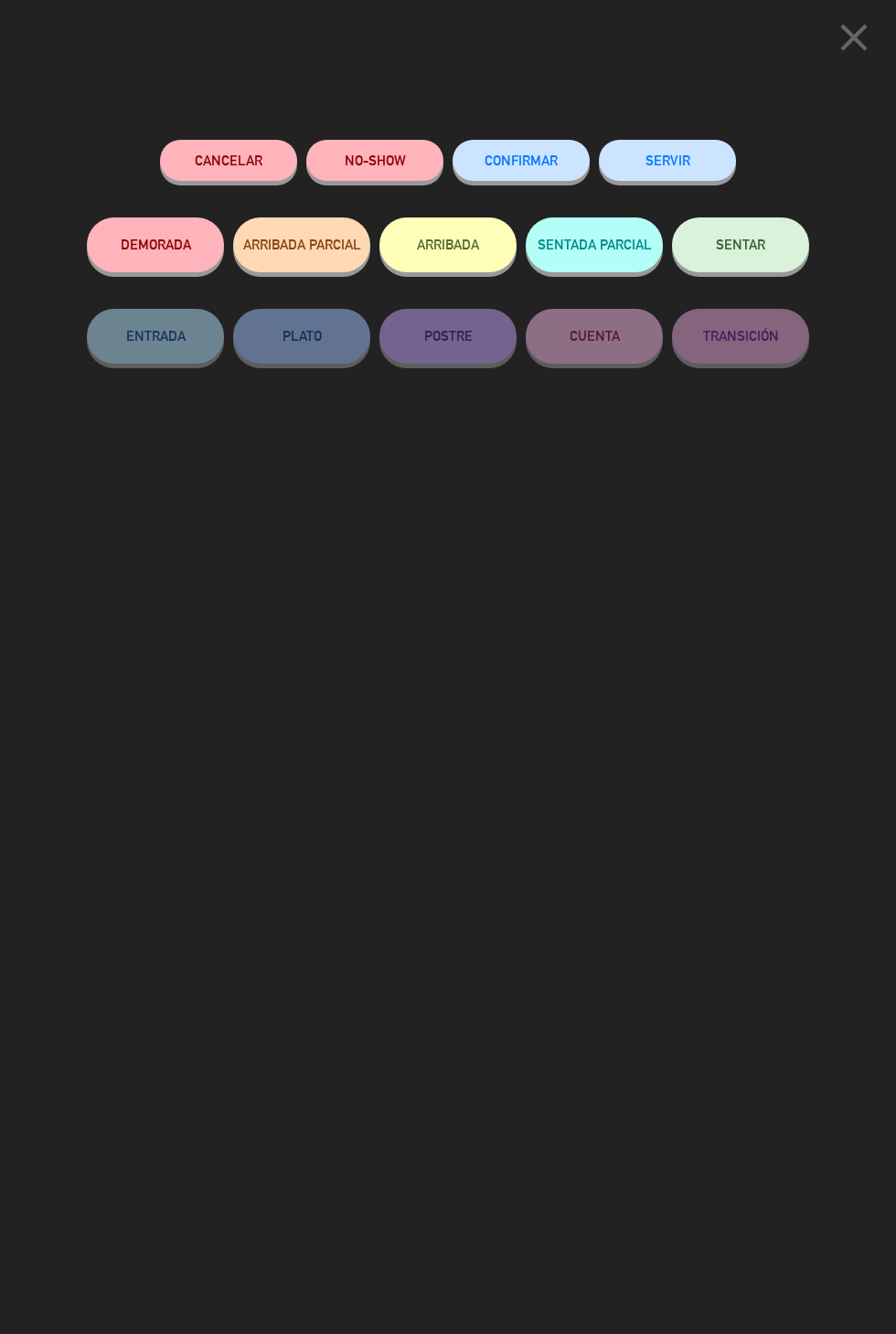
click at [536, 155] on span "CONFIRMAR" at bounding box center [521, 161] width 73 height 16
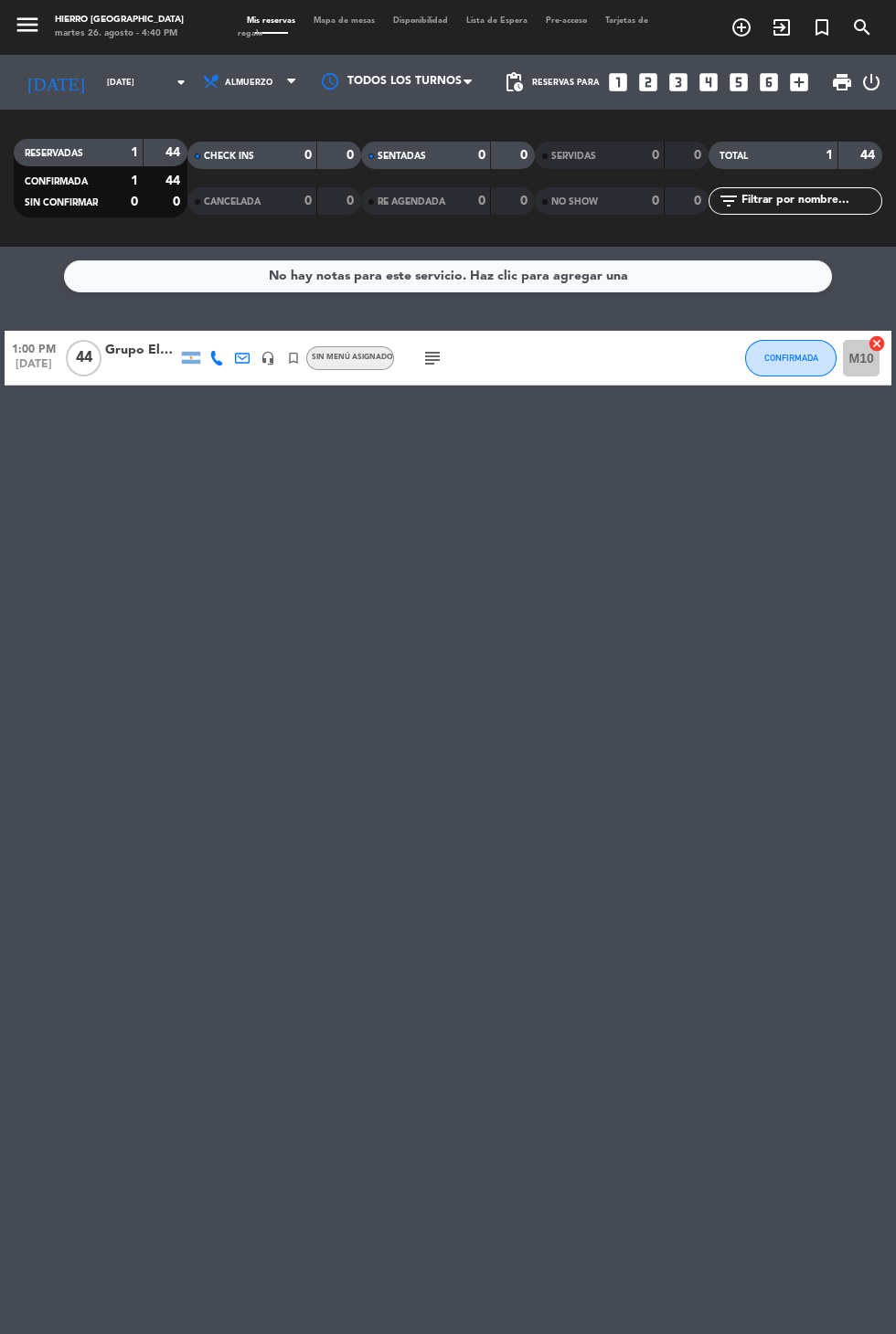
click at [97, 91] on input "[DATE]" at bounding box center [155, 82] width 115 height 28
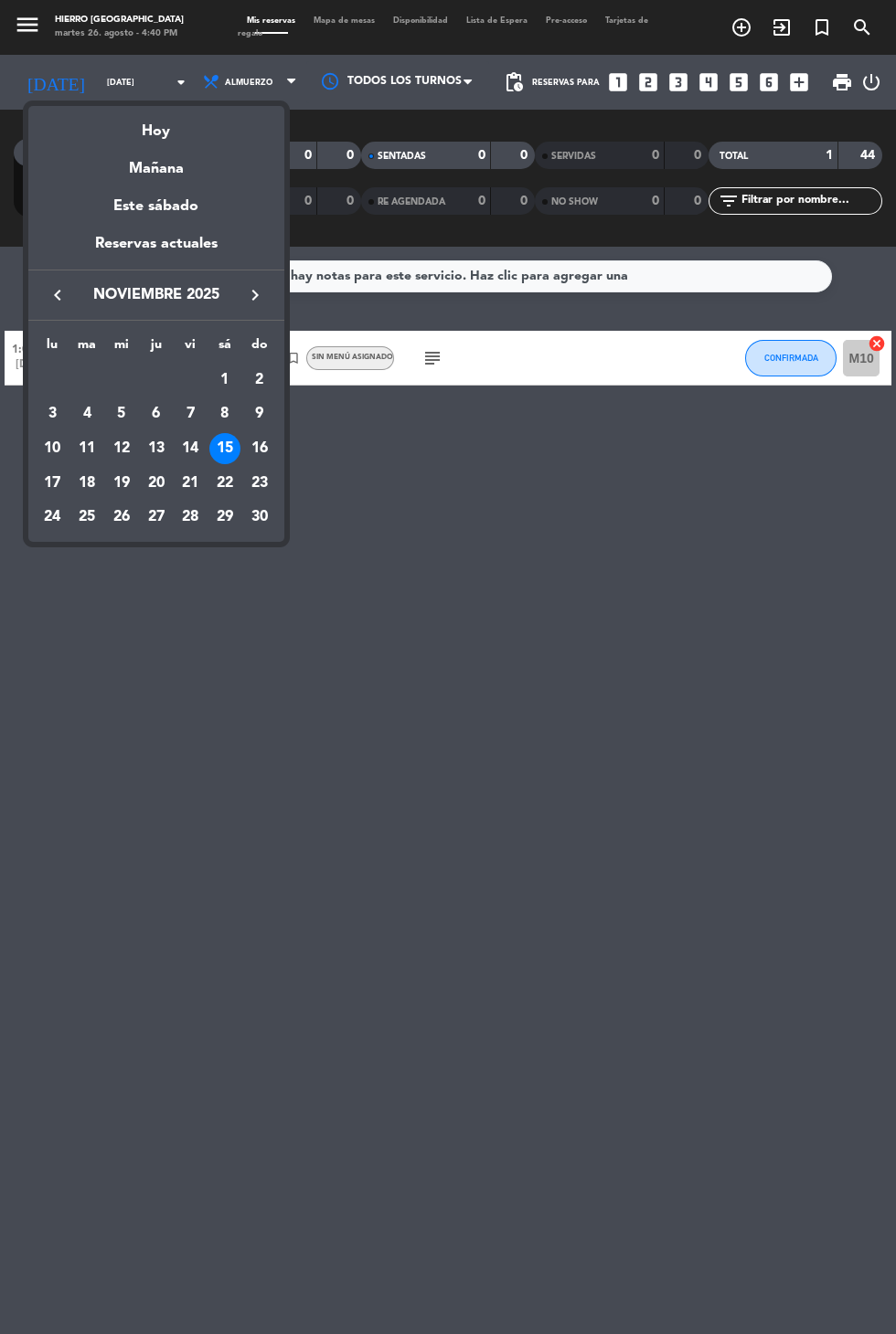
click at [136, 128] on div "Hoy" at bounding box center [156, 125] width 255 height 37
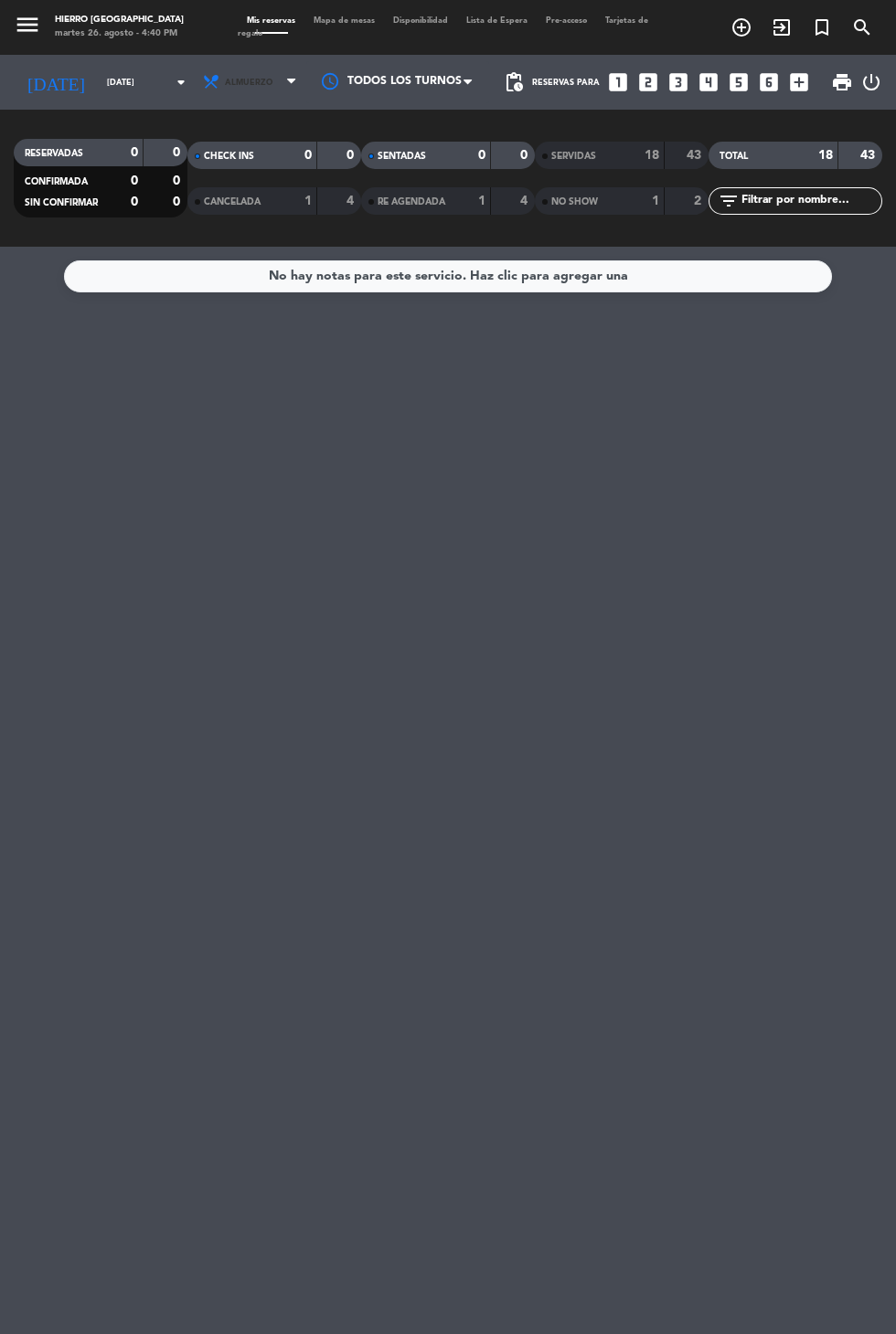
click at [225, 85] on span "Almuerzo" at bounding box center [249, 83] width 48 height 10
click at [190, 204] on div "menu Hierro [PERSON_NAME] [DATE] 26. agosto - 4:40 PM Mis reservas Mapa de mesa…" at bounding box center [448, 123] width 896 height 247
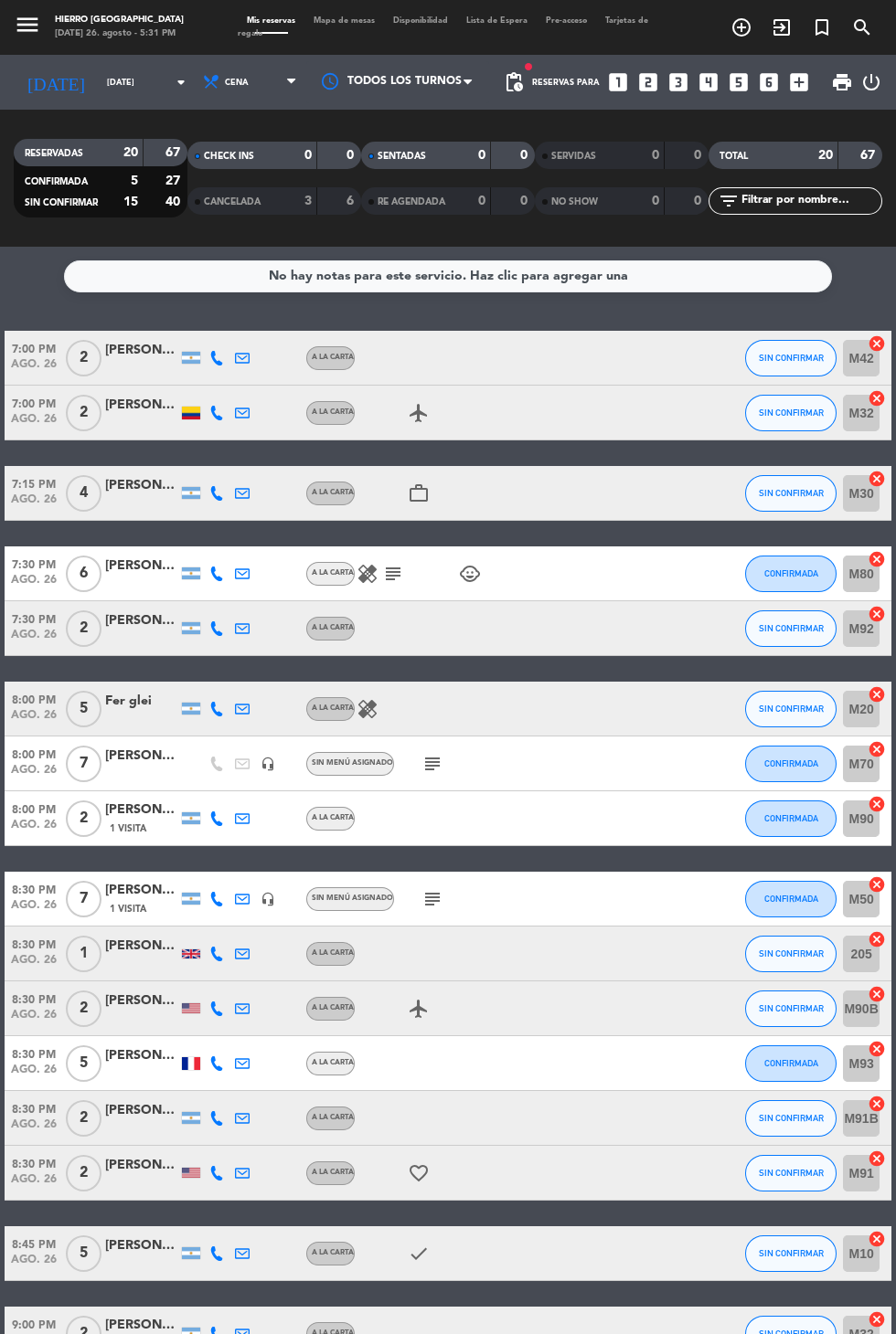
click at [430, 909] on icon "subject" at bounding box center [432, 899] width 21 height 21
click at [430, 766] on icon "subject" at bounding box center [432, 764] width 21 height 21
click at [432, 902] on icon "subject" at bounding box center [432, 899] width 21 height 21
click at [97, 80] on input "[DATE]" at bounding box center [155, 82] width 115 height 28
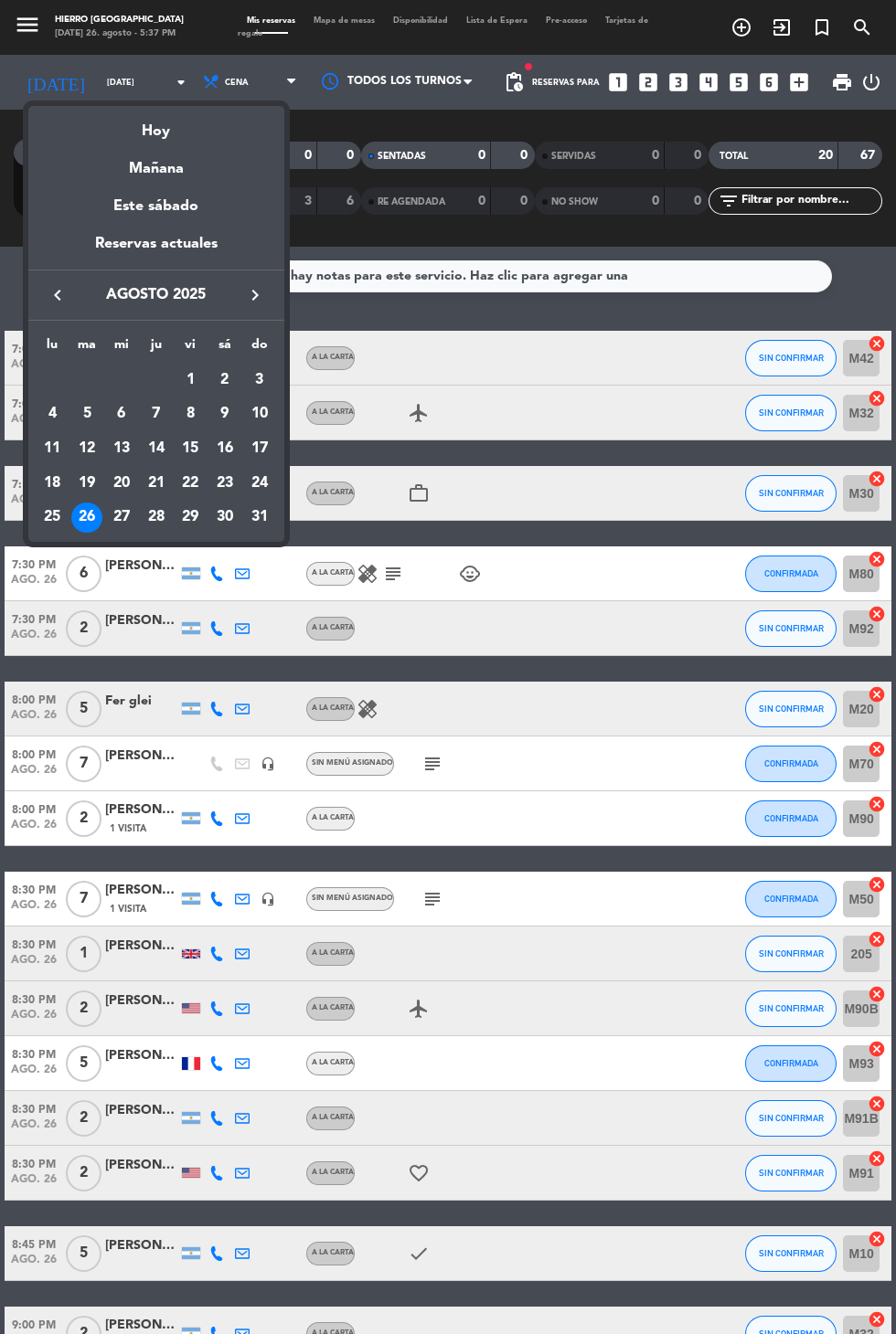
click at [120, 522] on div "27" at bounding box center [122, 518] width 31 height 31
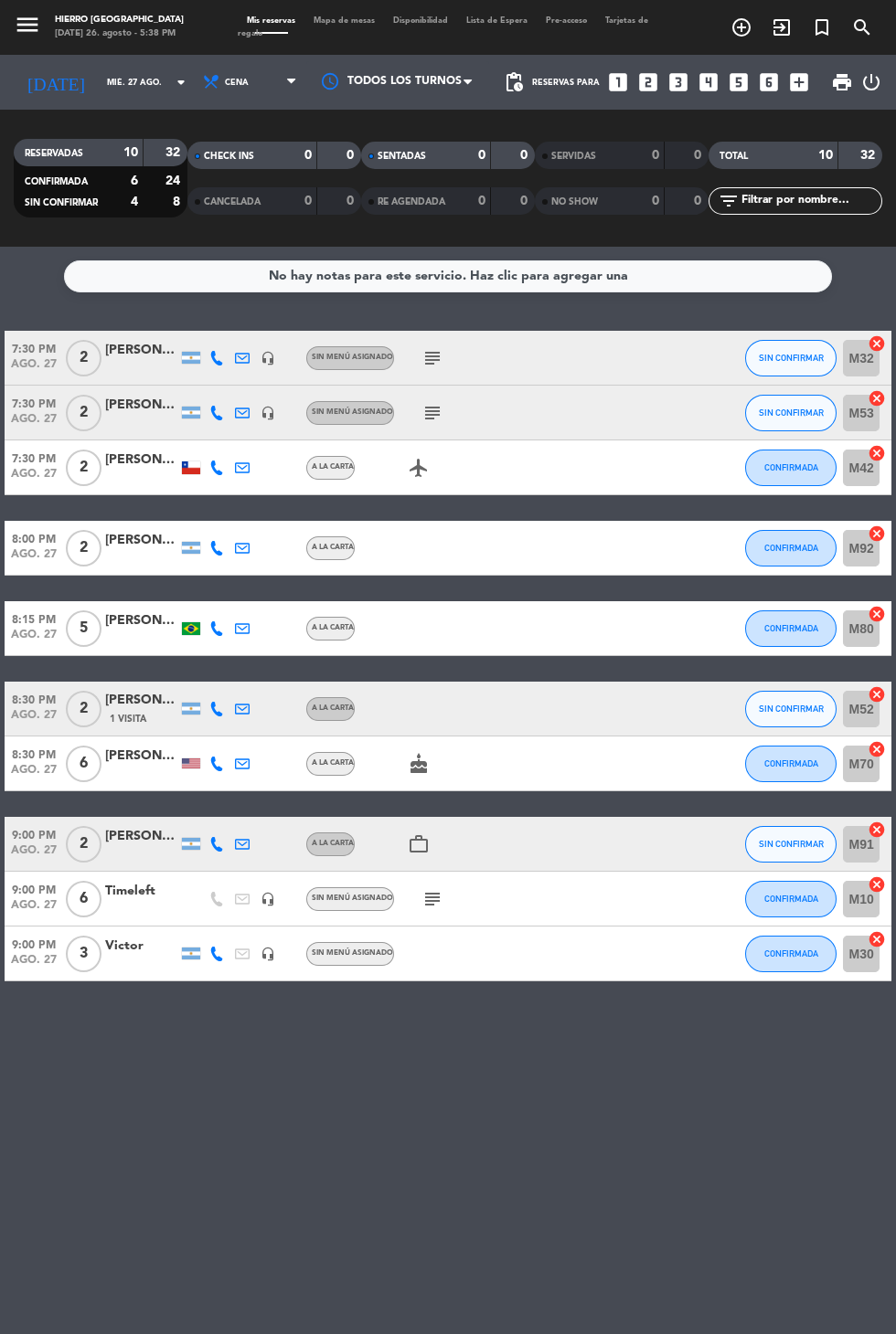
click at [97, 81] on input "mié. 27 ago." at bounding box center [155, 82] width 115 height 28
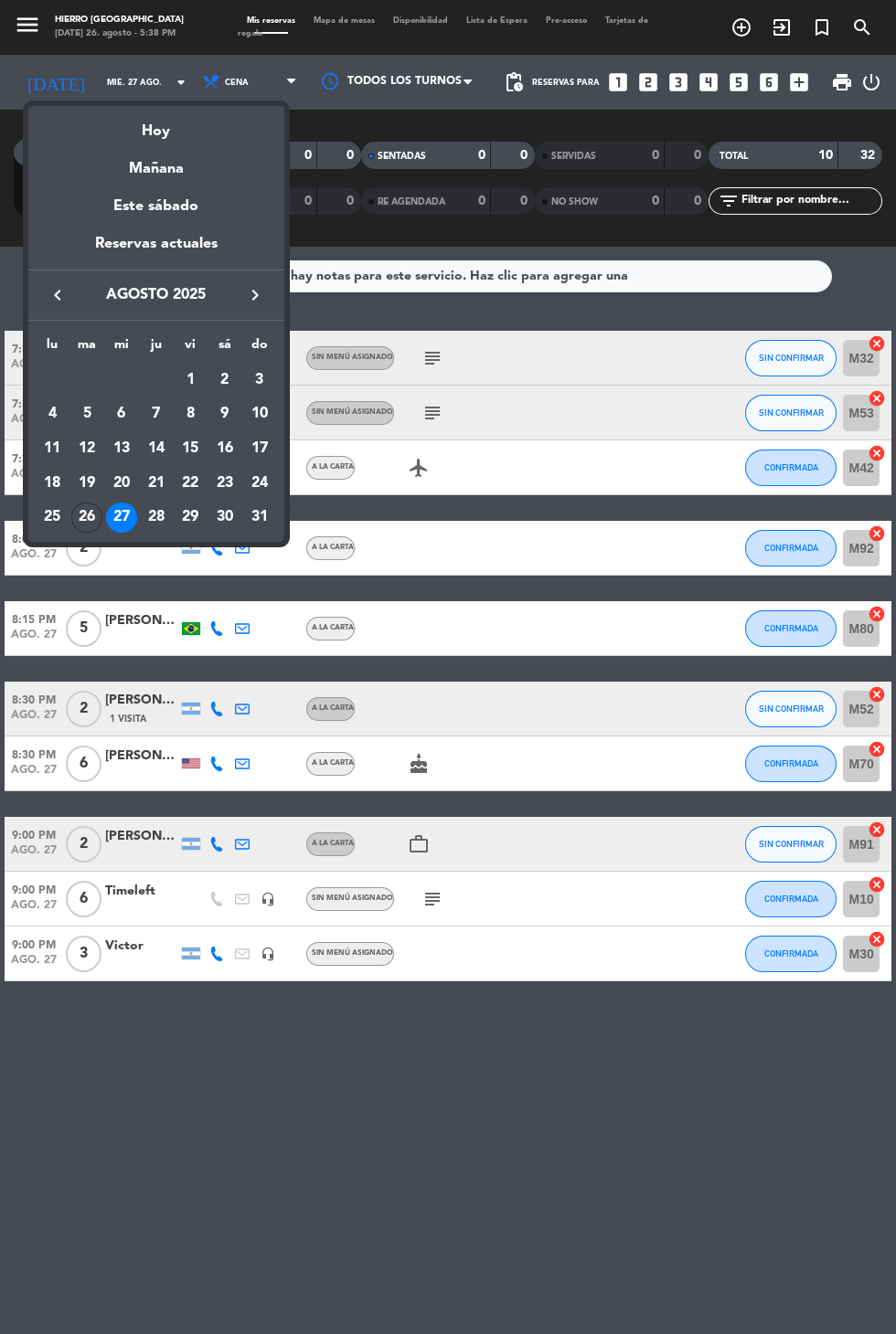
click at [156, 130] on div "Hoy" at bounding box center [156, 125] width 255 height 37
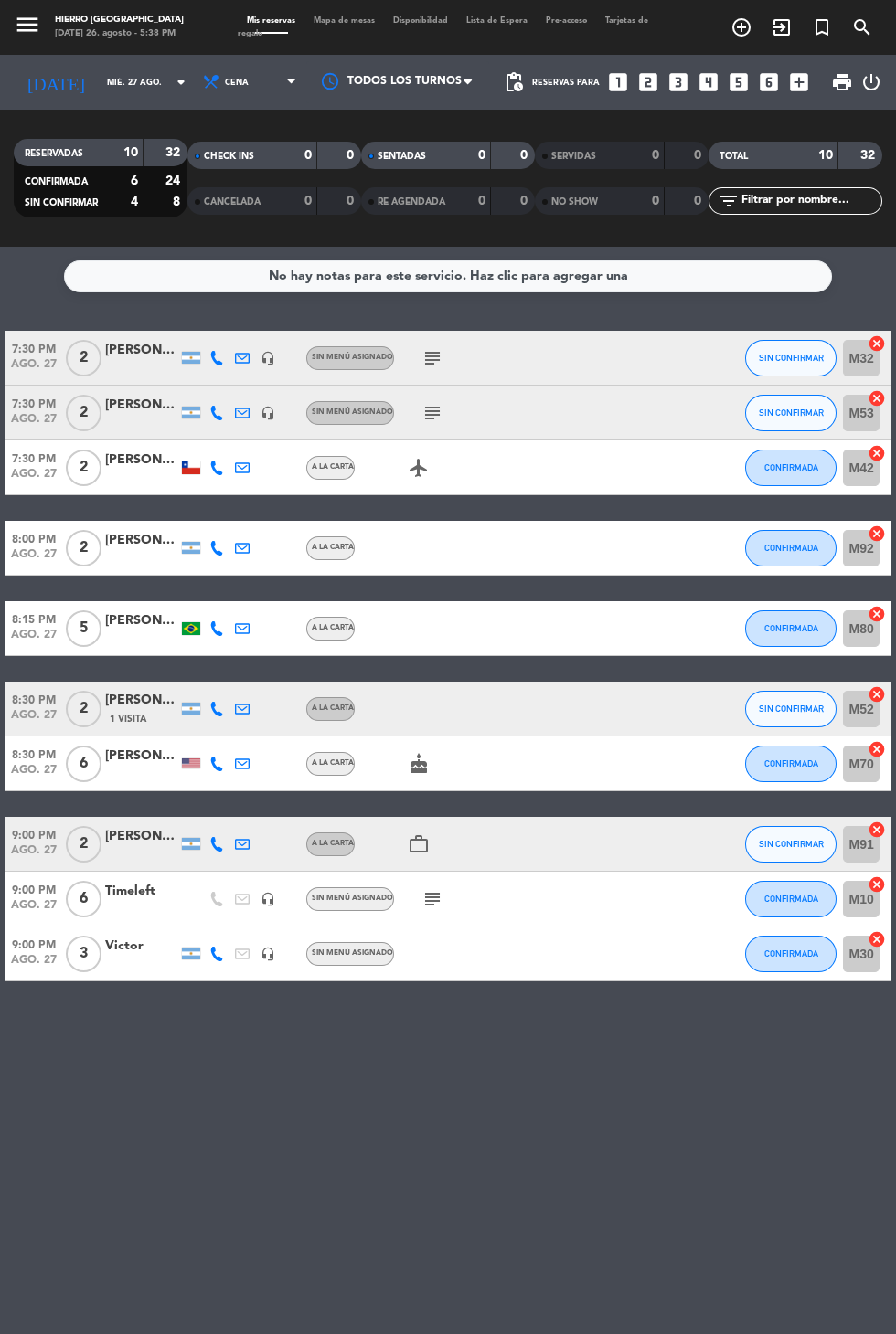
type input "[DATE]"
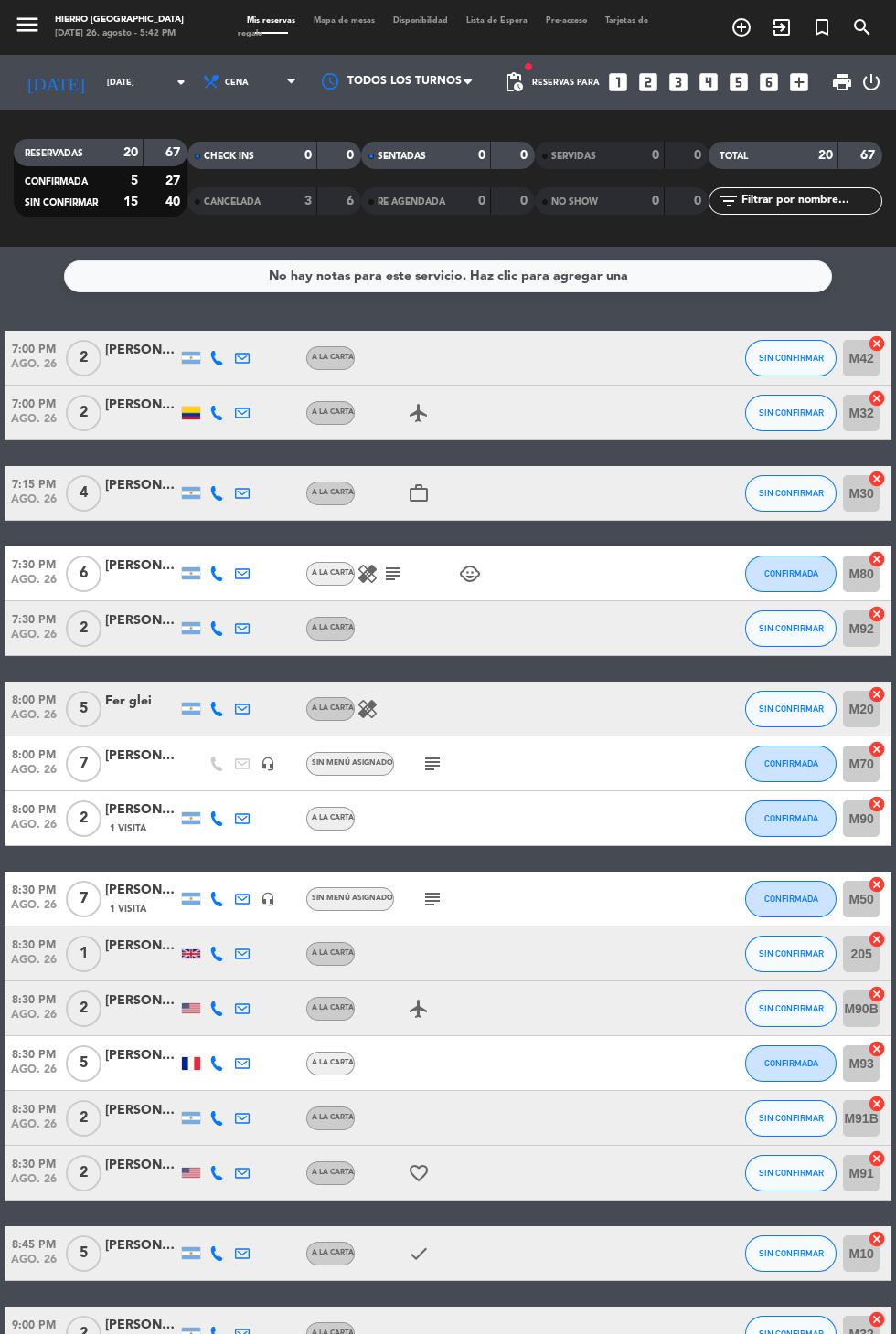
scroll to position [10, 0]
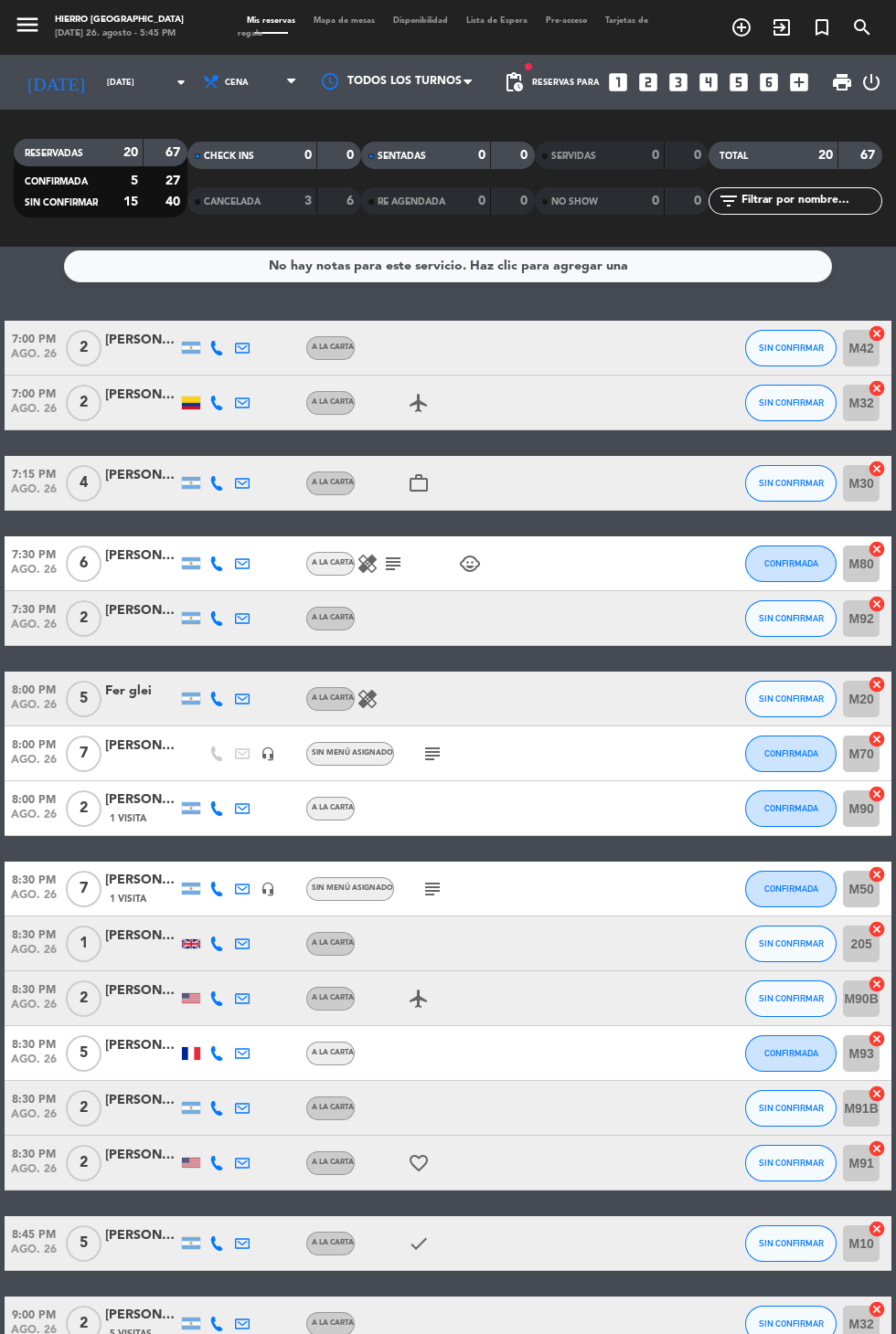
click at [436, 893] on icon "subject" at bounding box center [432, 889] width 21 height 21
click at [382, 573] on icon "subject" at bounding box center [393, 564] width 21 height 21
click at [368, 692] on icon "healing" at bounding box center [368, 699] width 21 height 21
click at [350, 608] on div "A la carta" at bounding box center [331, 618] width 49 height 23
click at [371, 559] on icon "healing" at bounding box center [368, 564] width 21 height 21
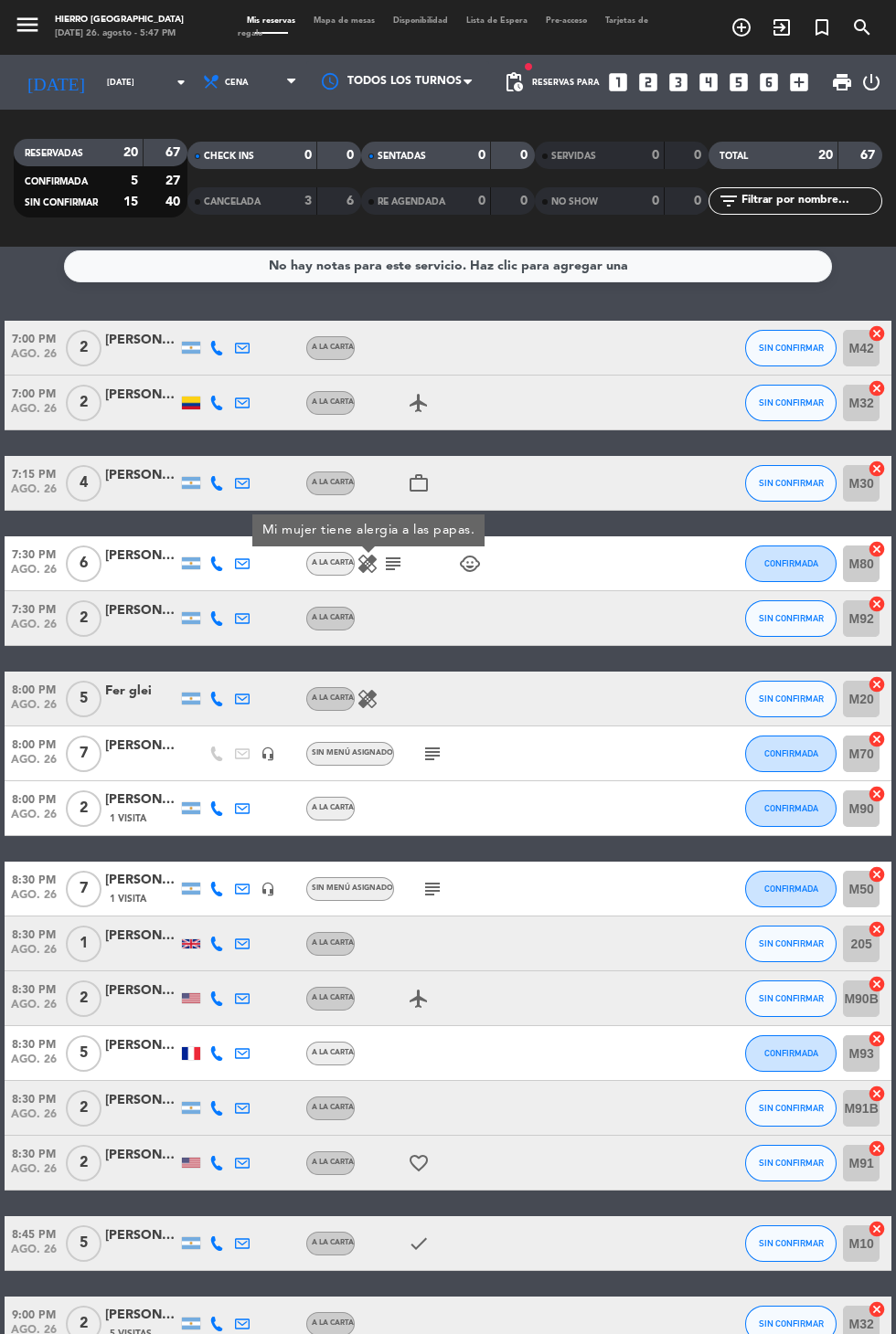
click at [362, 693] on icon "healing" at bounding box center [368, 699] width 21 height 21
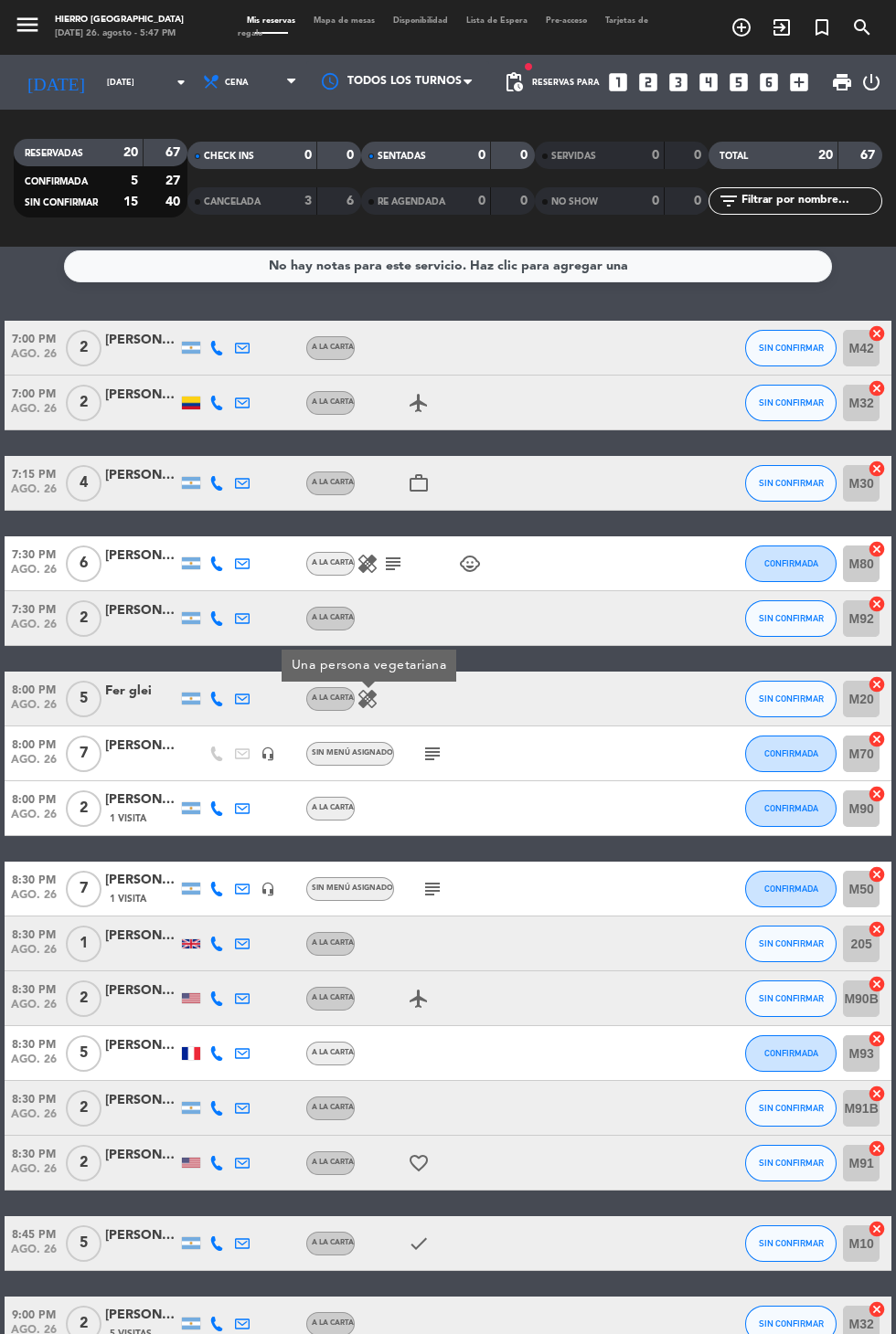
click at [424, 763] on icon "subject" at bounding box center [432, 754] width 21 height 21
click at [422, 889] on icon "subject" at bounding box center [432, 889] width 21 height 21
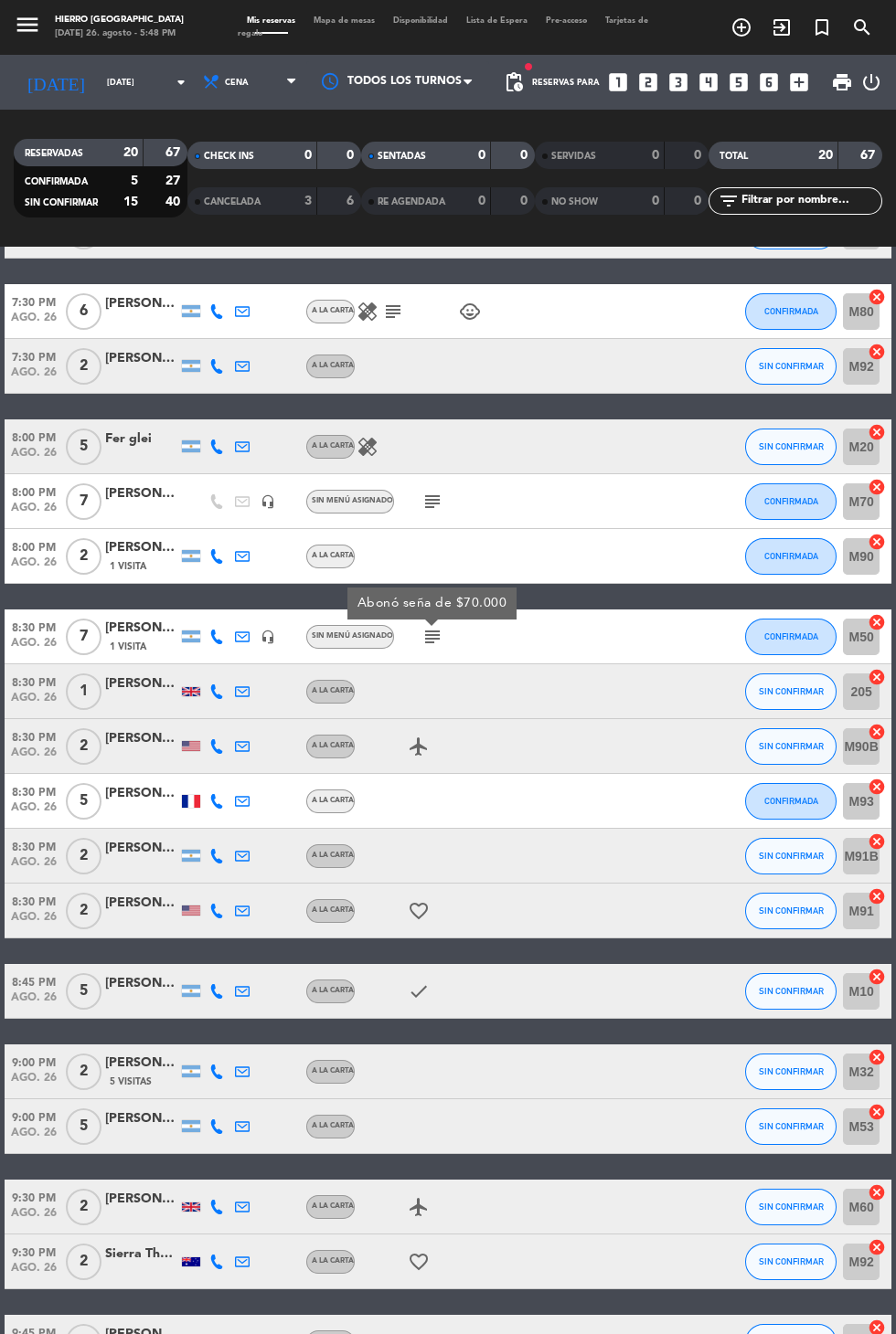
scroll to position [0, 0]
click at [153, 1333] on div "No hay notas para este servicio. Haz clic para agregar una 7:00 PM [DATE] 2 [PE…" at bounding box center [448, 790] width 896 height 1087
click at [357, 445] on icon "healing" at bounding box center [368, 447] width 21 height 21
click at [393, 300] on icon "subject" at bounding box center [393, 311] width 21 height 21
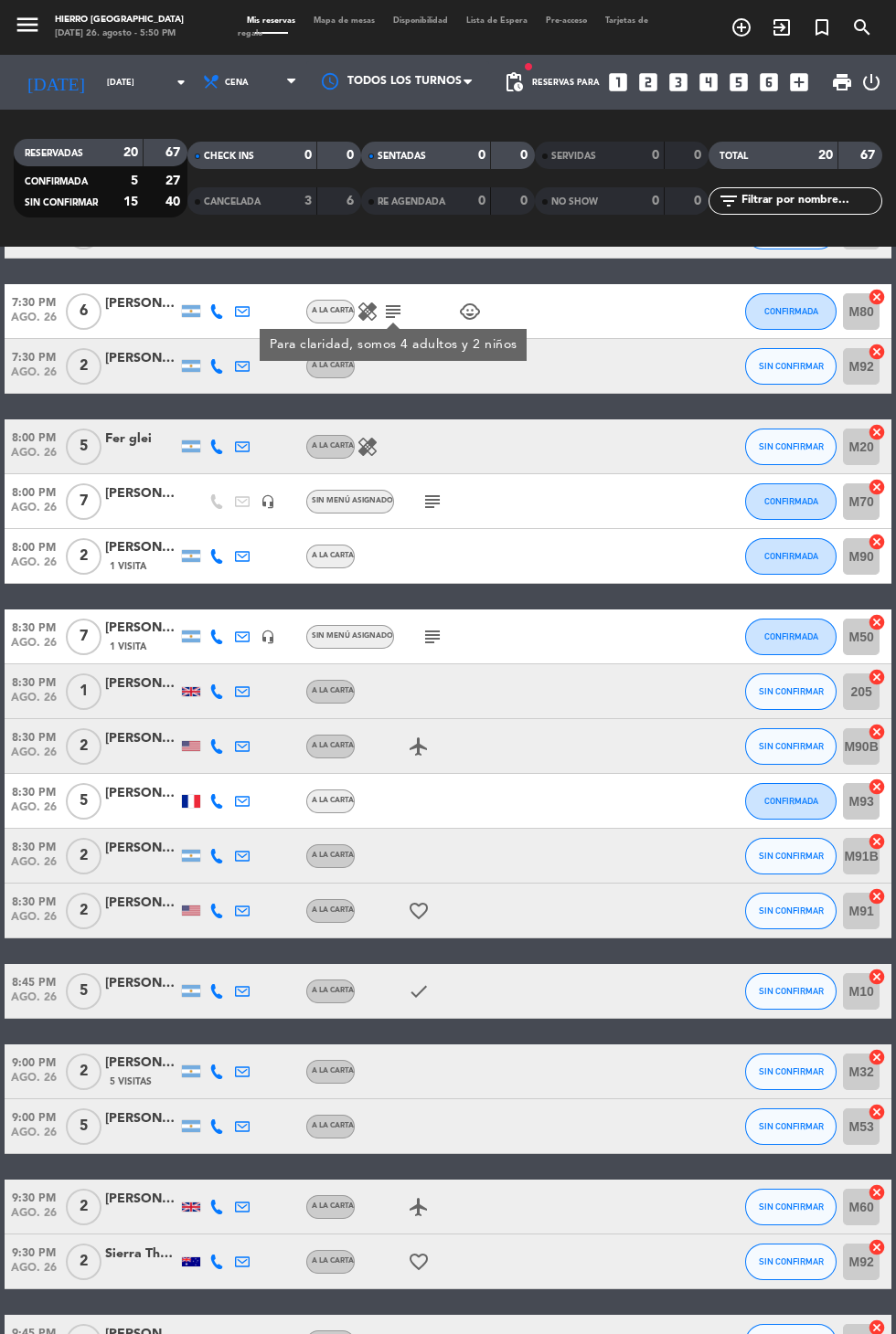
click at [368, 314] on icon "healing" at bounding box center [368, 311] width 21 height 21
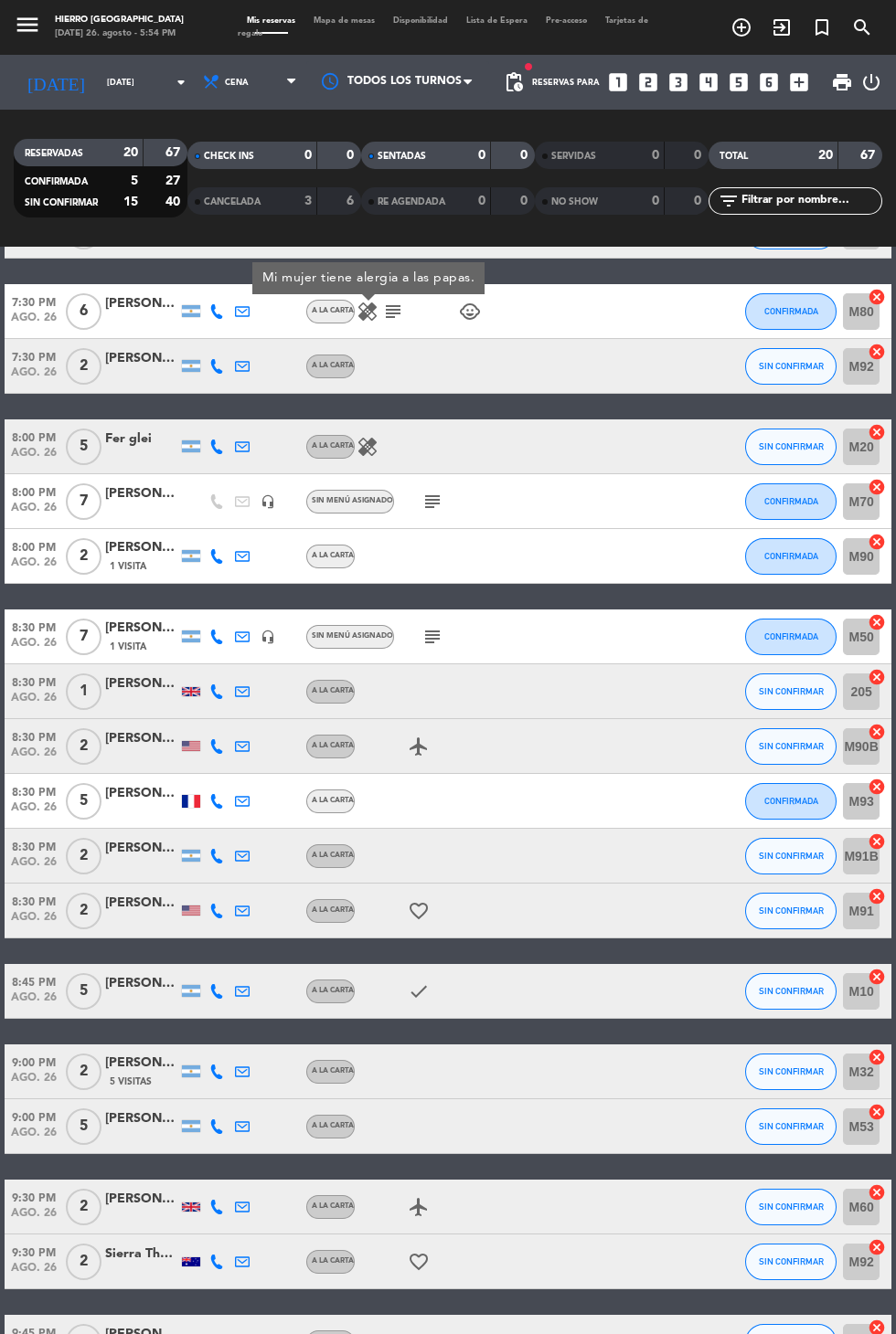
click at [163, 1333] on div "[PERSON_NAME]" at bounding box center [141, 1335] width 73 height 21
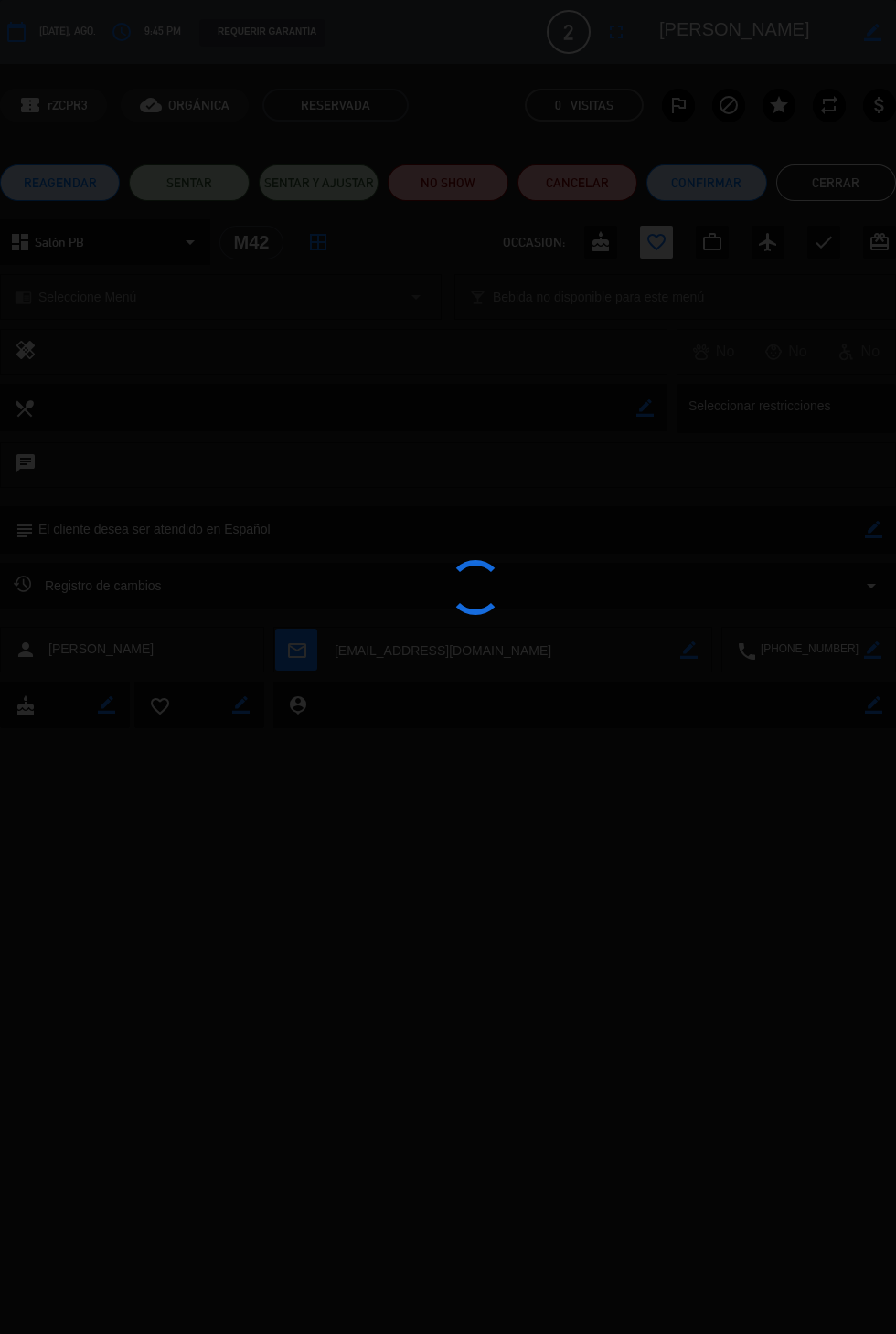
click at [163, 1299] on div at bounding box center [448, 667] width 896 height 1334
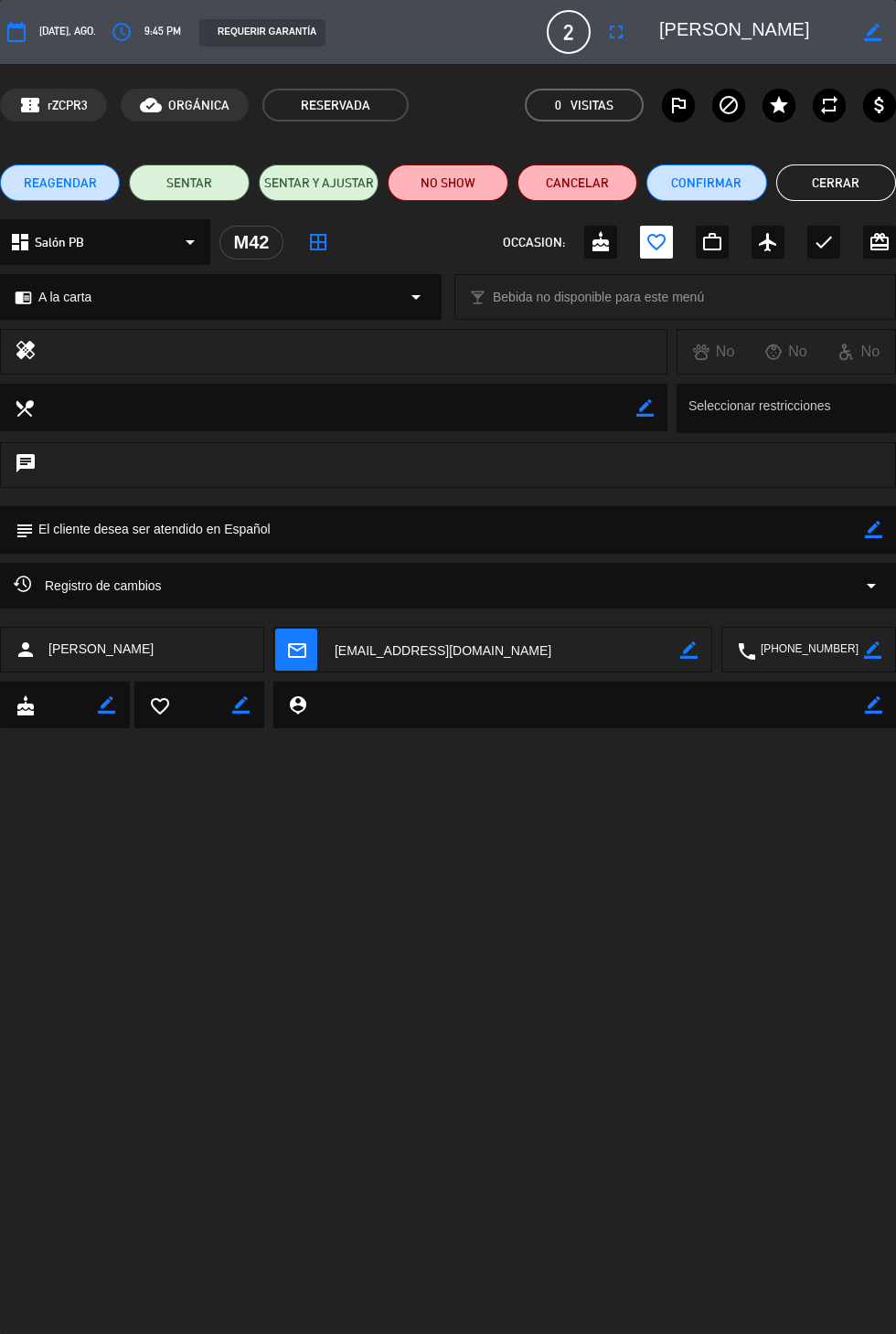
click at [878, 195] on button "Cerrar" at bounding box center [836, 182] width 120 height 36
